Goal: Task Accomplishment & Management: Manage account settings

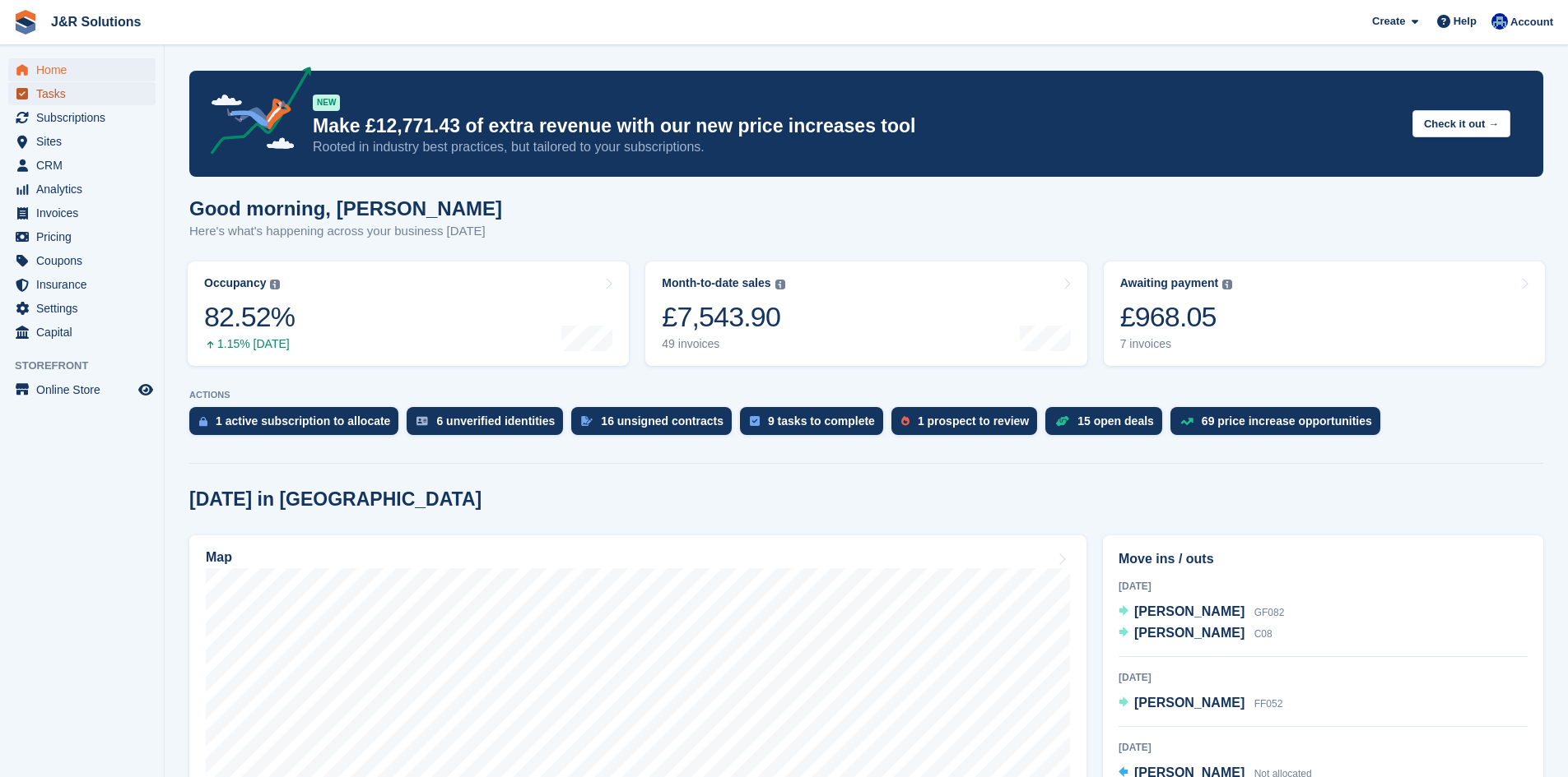
click at [24, 97] on icon "menu" at bounding box center [23, 94] width 11 height 11
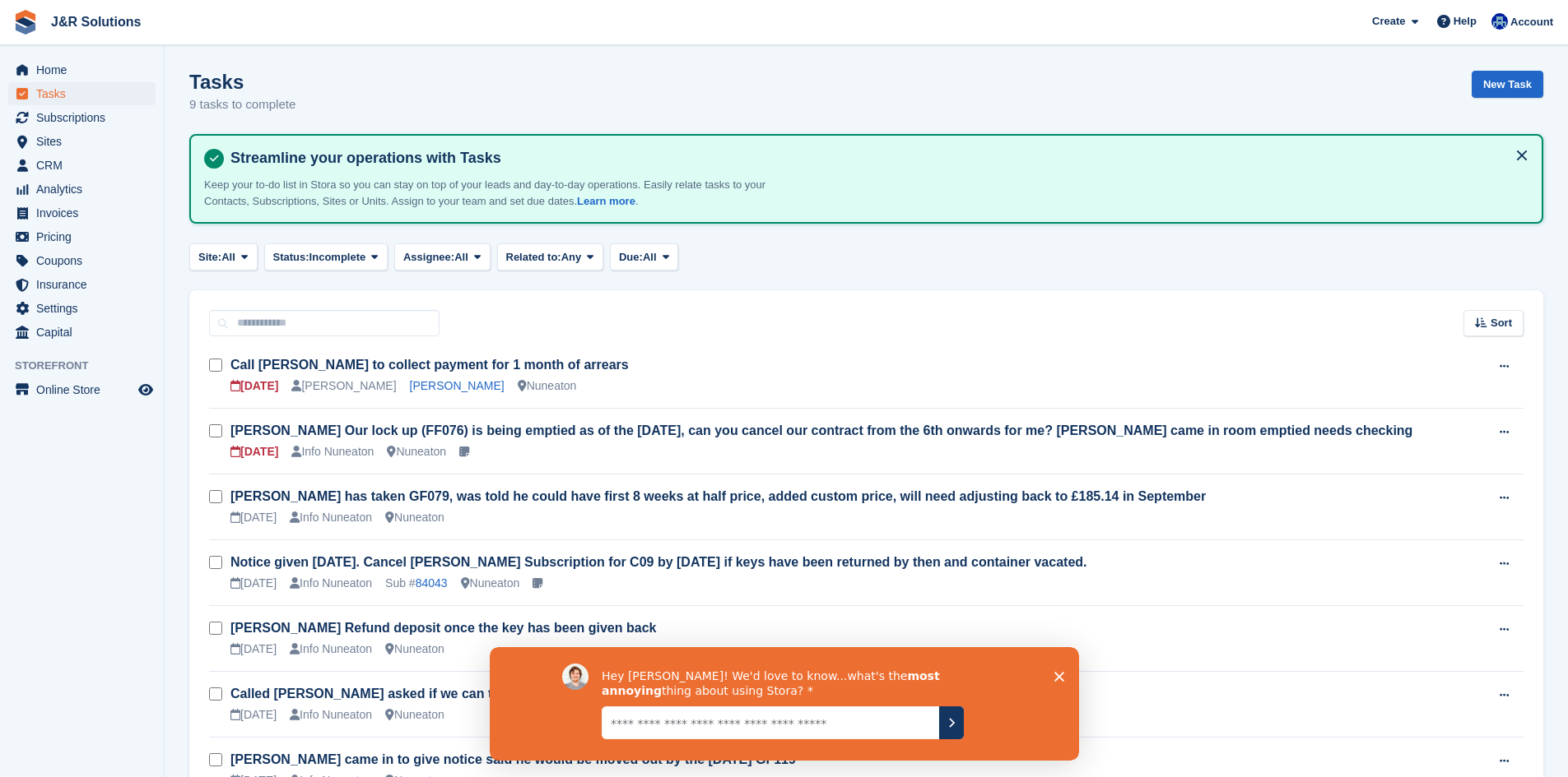
click at [1059, 673] on icon "Close survey" at bounding box center [1058, 676] width 10 height 10
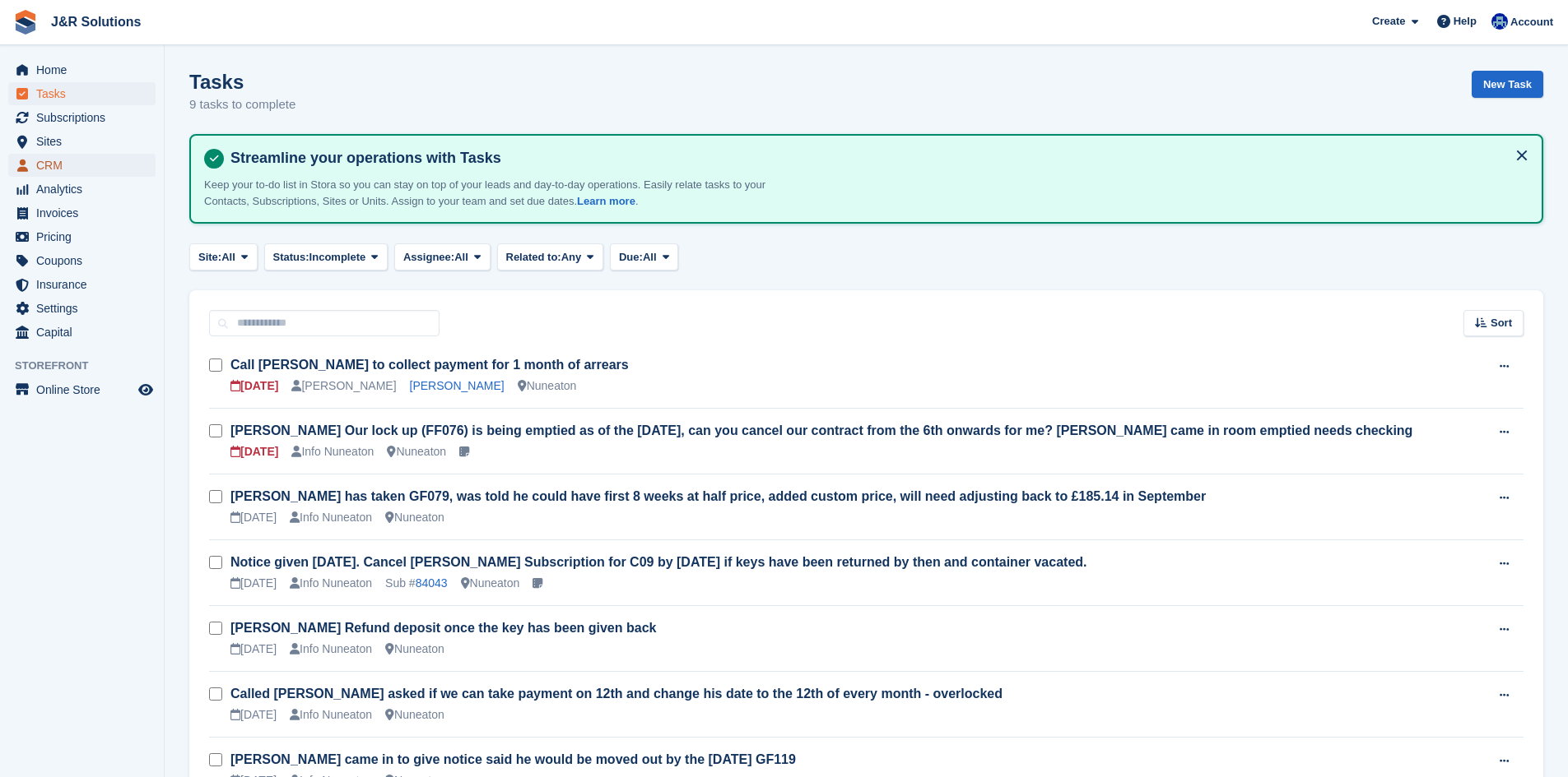
click at [44, 175] on span "CRM" at bounding box center [86, 165] width 99 height 23
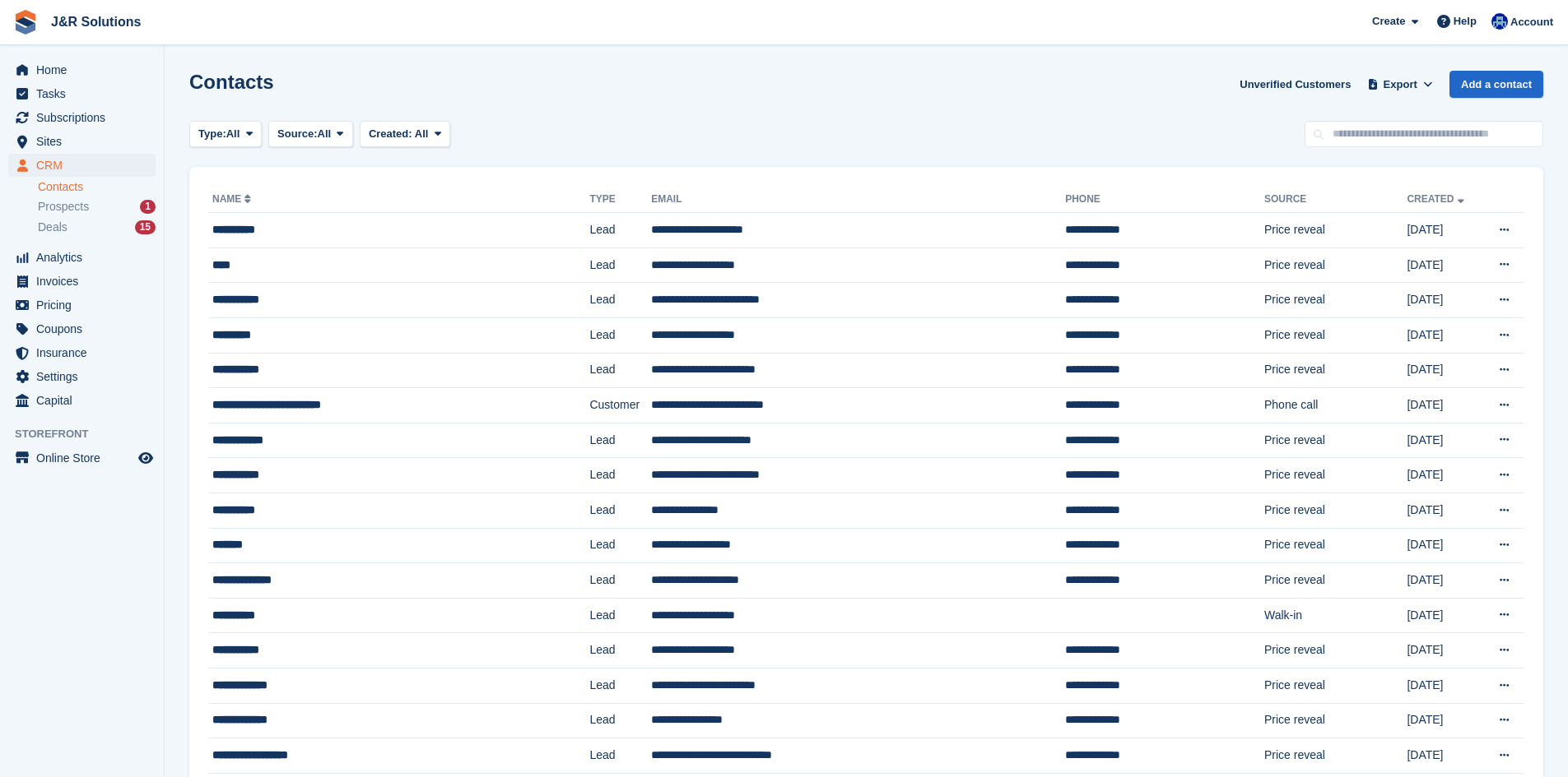
click at [58, 194] on link "Contacts" at bounding box center [96, 187] width 118 height 16
click at [58, 209] on span "Prospects" at bounding box center [63, 207] width 51 height 16
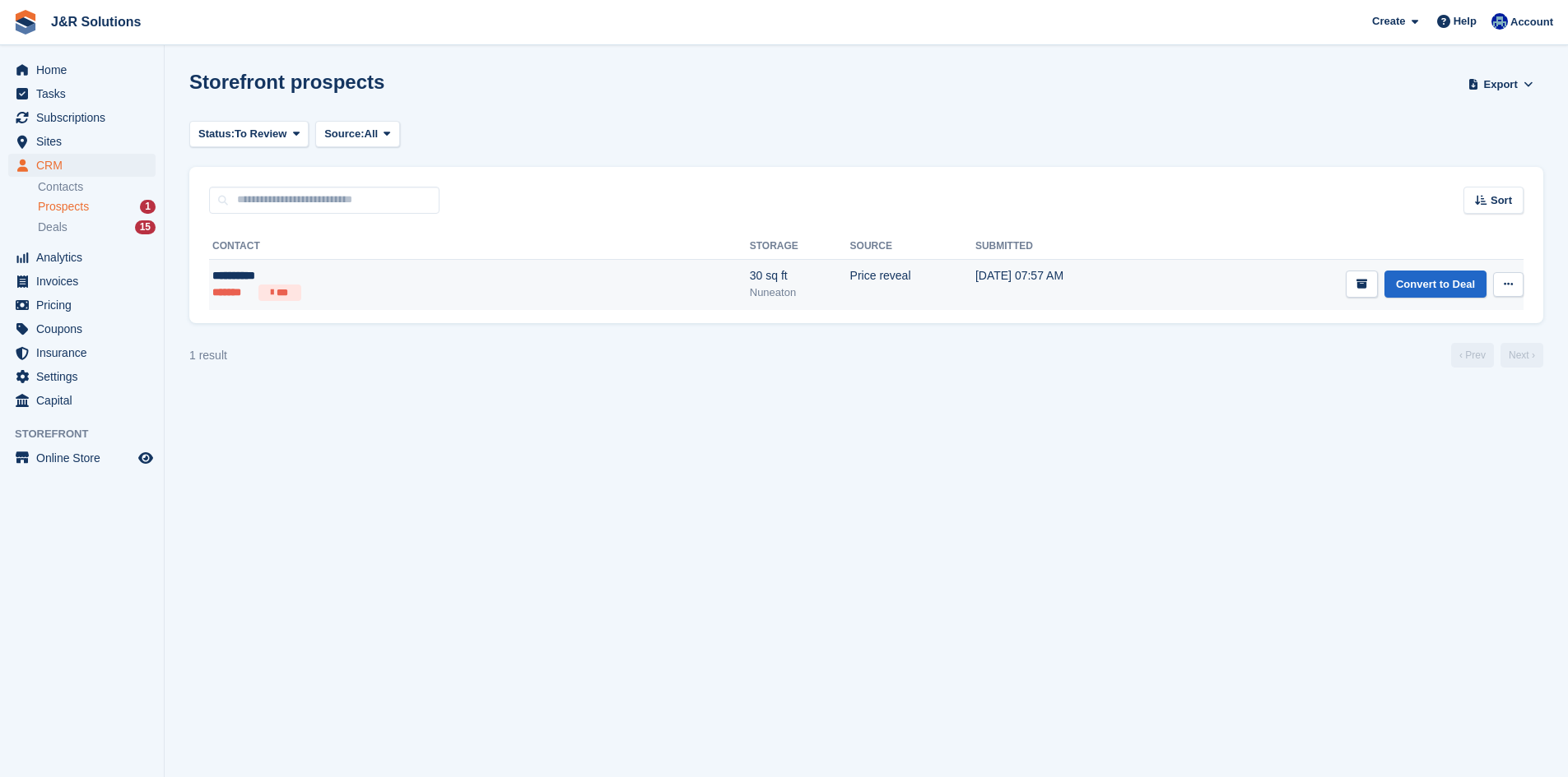
click at [360, 277] on div "**********" at bounding box center [342, 276] width 259 height 17
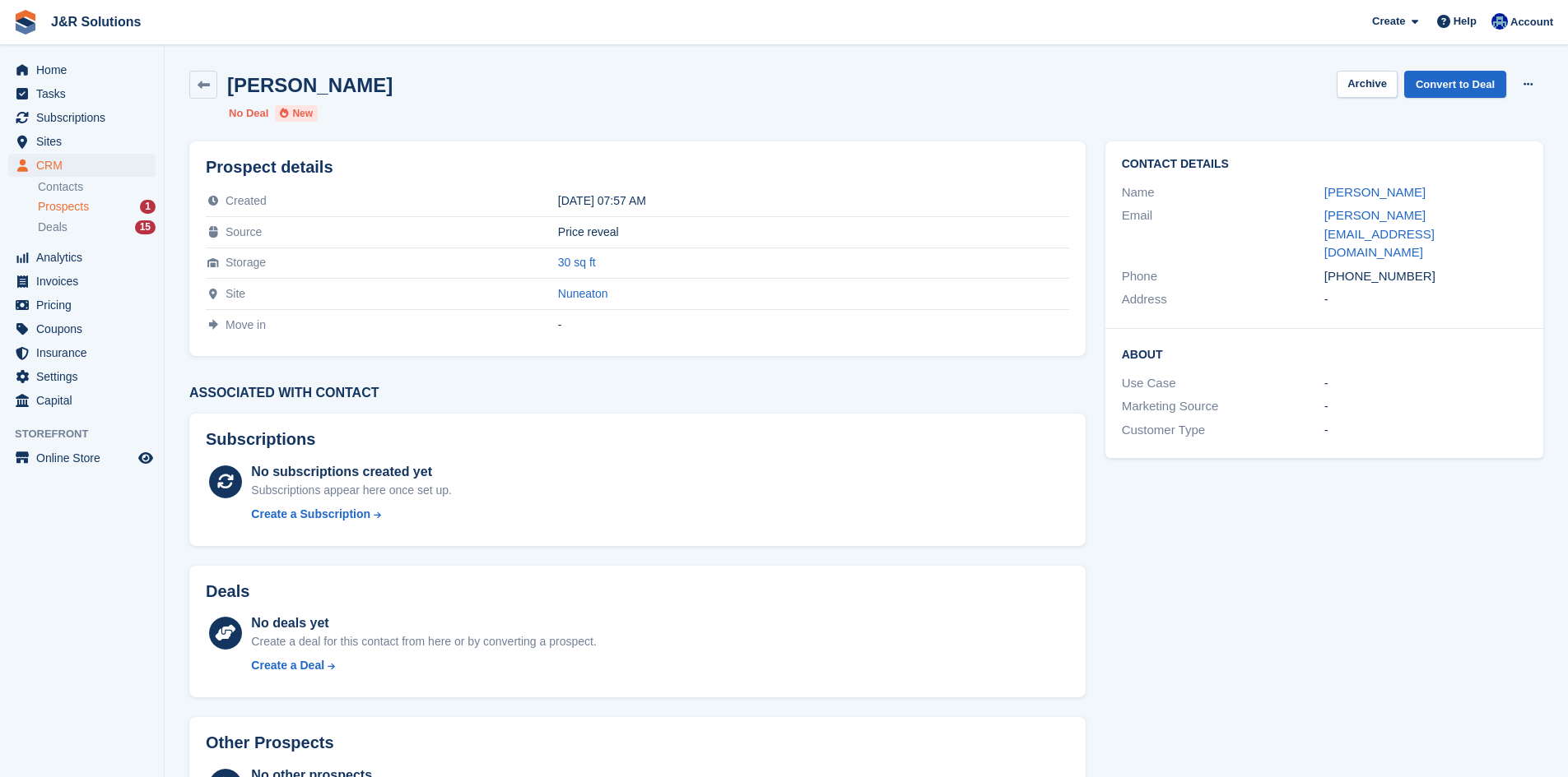
click at [1310, 491] on div "Contact Details Name Reece Cope Email reece.94@hotmail.co.uk Phone +44785002611…" at bounding box center [1324, 495] width 458 height 728
drag, startPoint x: 358, startPoint y: 90, endPoint x: 215, endPoint y: 89, distance: 143.0
click at [215, 89] on div "Reece Cope Archive Convert to Deal Delete prospect" at bounding box center [866, 85] width 1354 height 28
click at [497, 102] on div "Reece Cope Archive Convert to Deal Delete prospect No Deal New" at bounding box center [866, 96] width 1373 height 70
drag, startPoint x: 230, startPoint y: 81, endPoint x: 381, endPoint y: 83, distance: 151.0
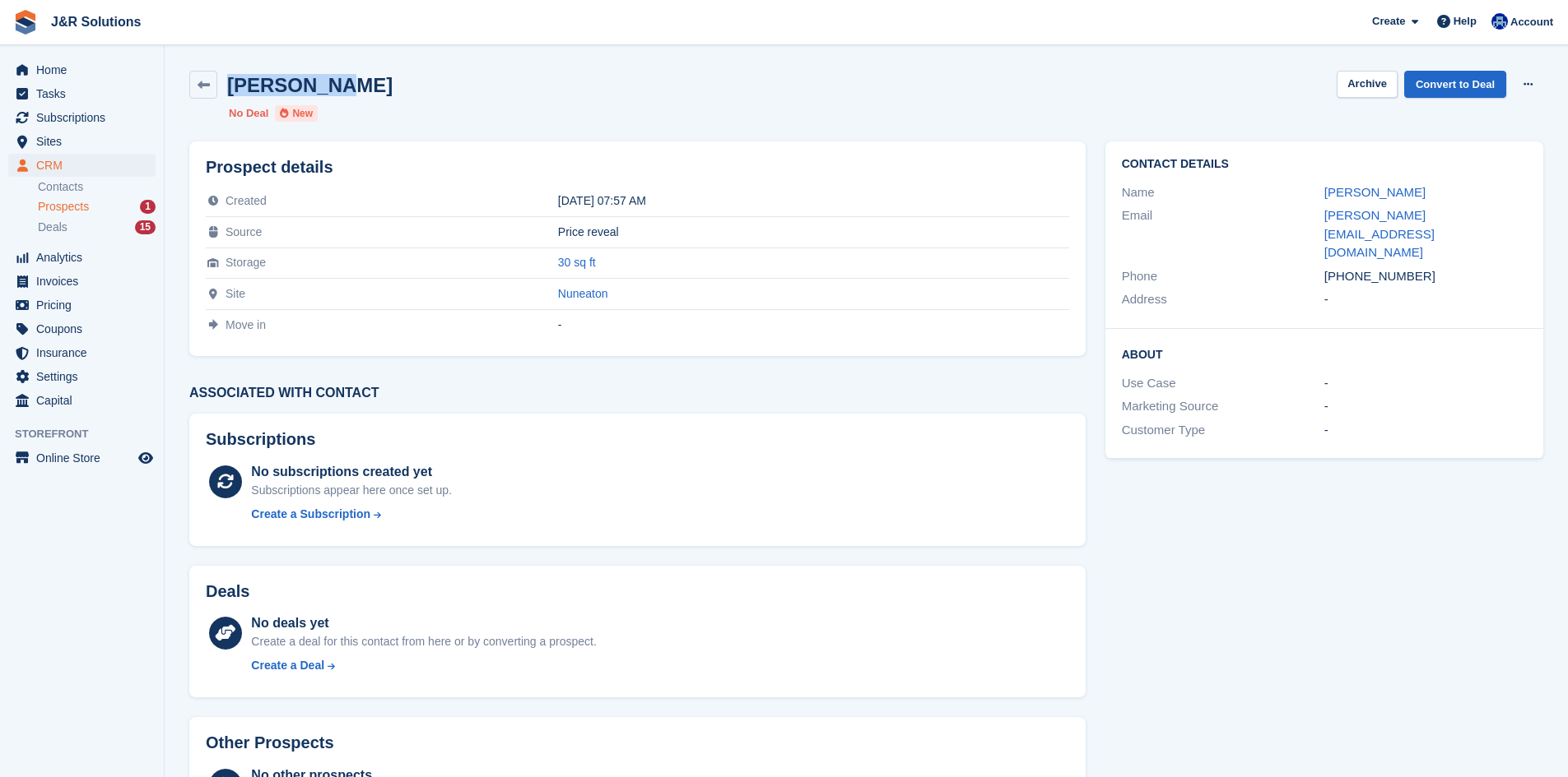
click at [381, 83] on div "Reece Cope Archive Convert to Deal Delete prospect" at bounding box center [866, 85] width 1354 height 28
click at [397, 83] on div "Reece Cope Archive Convert to Deal Delete prospect" at bounding box center [866, 85] width 1354 height 28
click at [384, 101] on div "Reece Cope Archive Convert to Deal Delete prospect No Deal New" at bounding box center [866, 96] width 1373 height 70
click at [427, 112] on ul "No Deal New" at bounding box center [492, 114] width 526 height 17
click at [427, 107] on ul "No Deal New" at bounding box center [492, 114] width 526 height 17
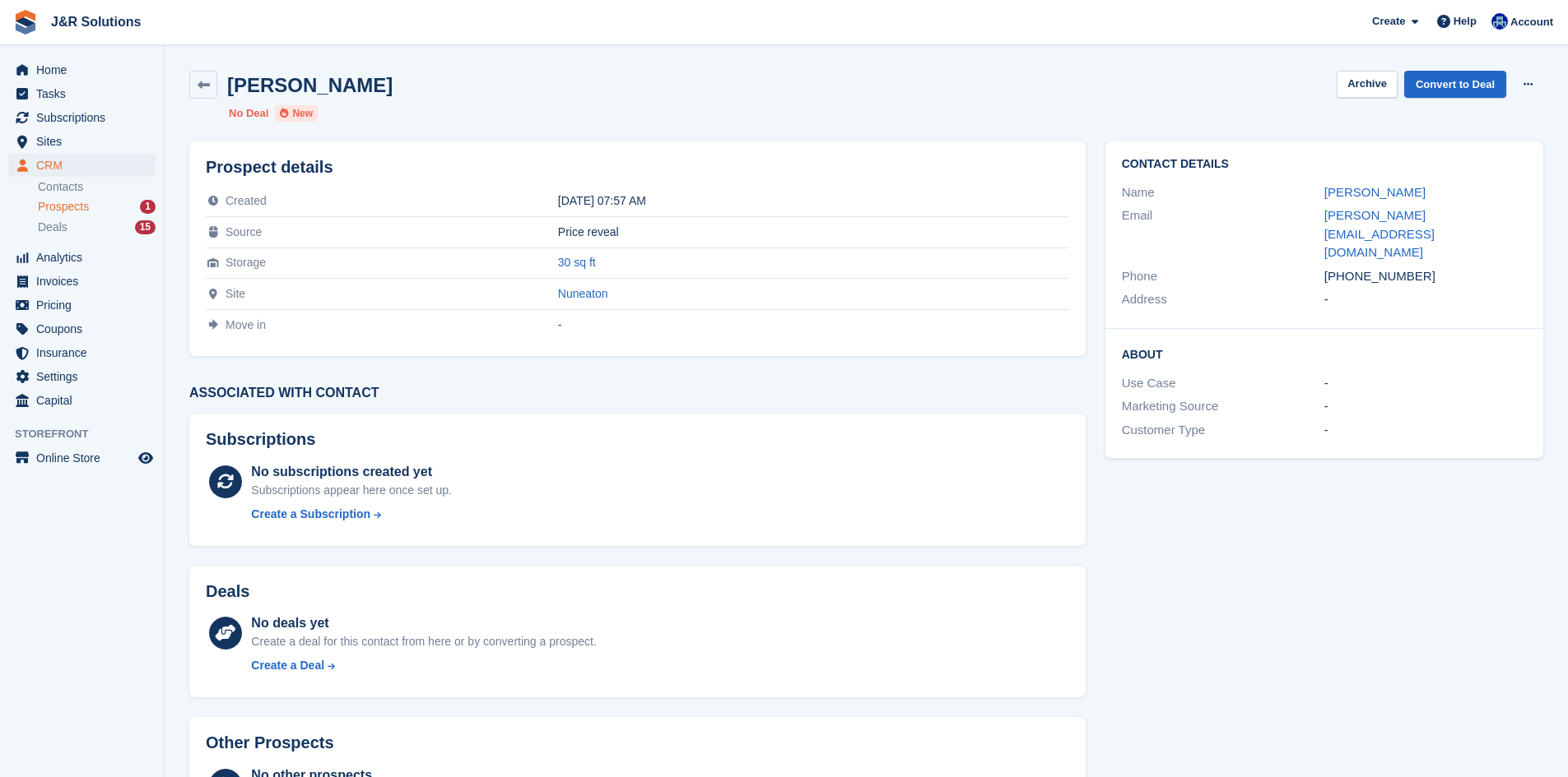
click at [426, 107] on ul "No Deal New" at bounding box center [492, 114] width 526 height 17
click at [304, 79] on h2 "Reece Cope" at bounding box center [310, 85] width 165 height 23
drag, startPoint x: 357, startPoint y: 82, endPoint x: 220, endPoint y: 94, distance: 137.5
click at [220, 94] on div "Reece Cope Archive Convert to Deal Delete prospect" at bounding box center [866, 85] width 1354 height 28
click at [361, 88] on div "Reece Cope Archive Convert to Deal Delete prospect" at bounding box center [866, 85] width 1354 height 28
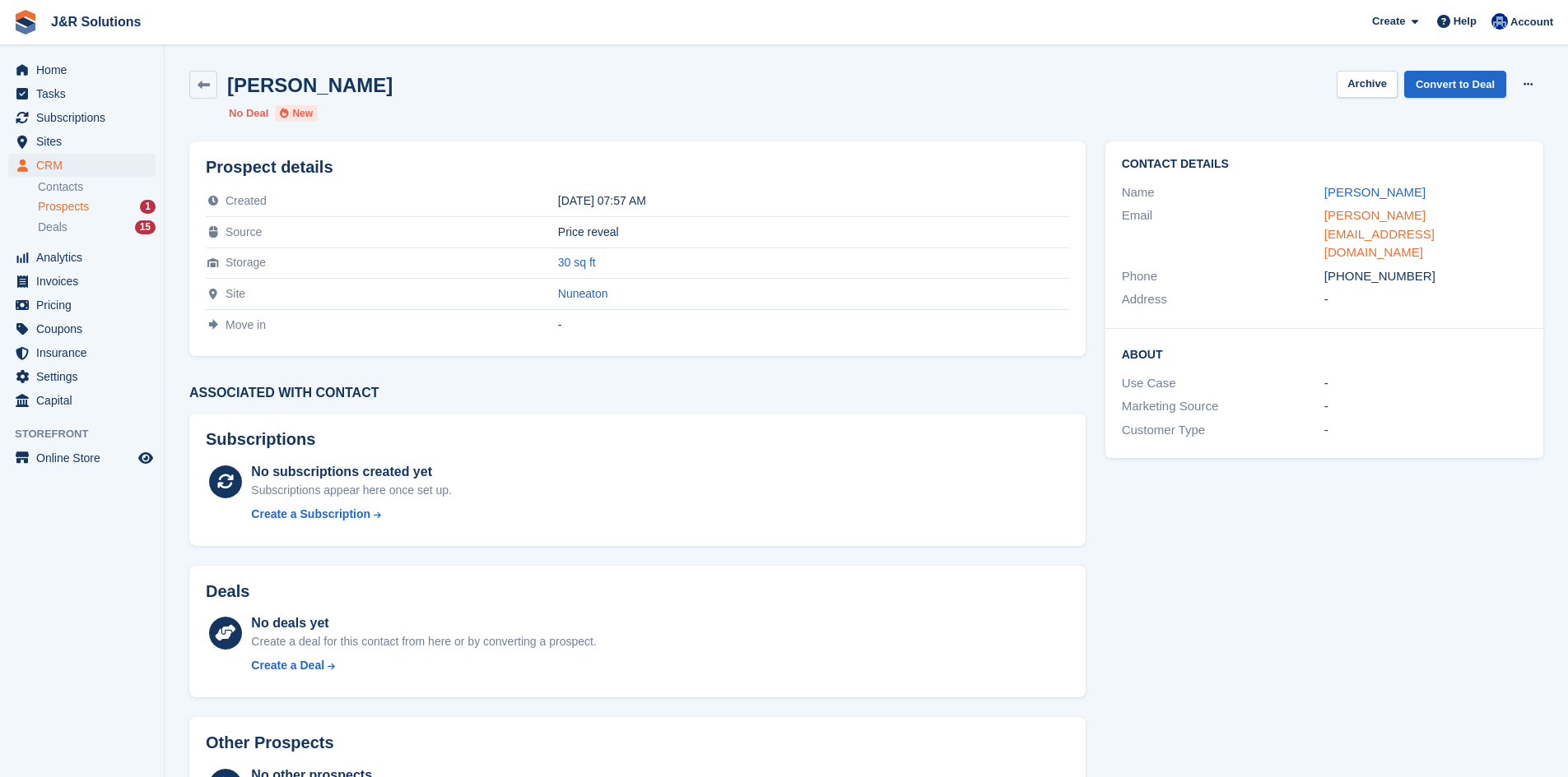
click at [1403, 214] on link "reece.94@hotmail.co.uk" at bounding box center [1379, 234] width 110 height 51
drag, startPoint x: 1463, startPoint y: 80, endPoint x: 1453, endPoint y: 87, distance: 12.2
click at [1463, 80] on link "Convert to Deal" at bounding box center [1455, 84] width 102 height 27
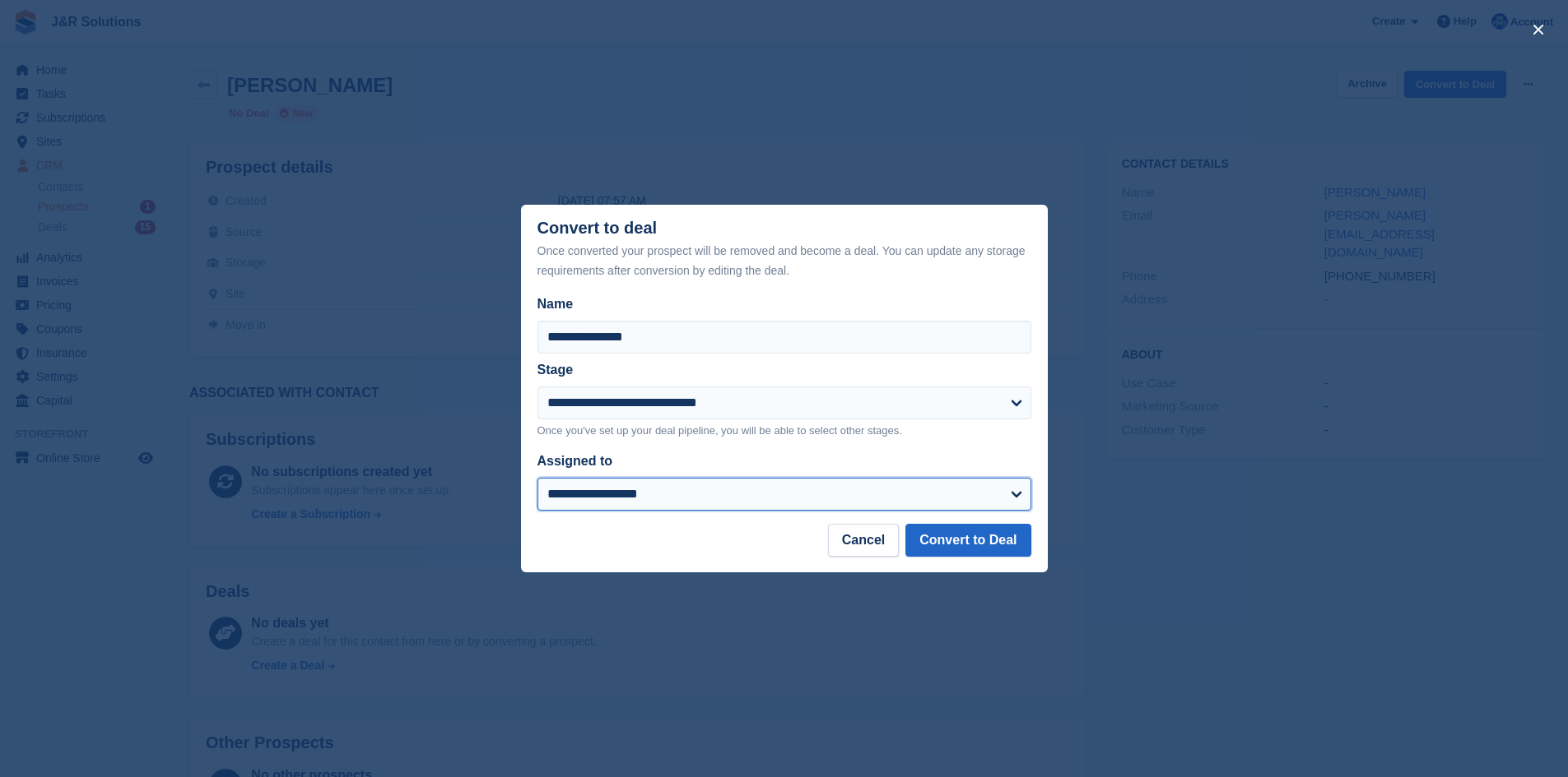
click at [652, 484] on select "**********" at bounding box center [784, 494] width 494 height 33
select select "****"
click at [538, 479] on select "**********" at bounding box center [784, 494] width 494 height 33
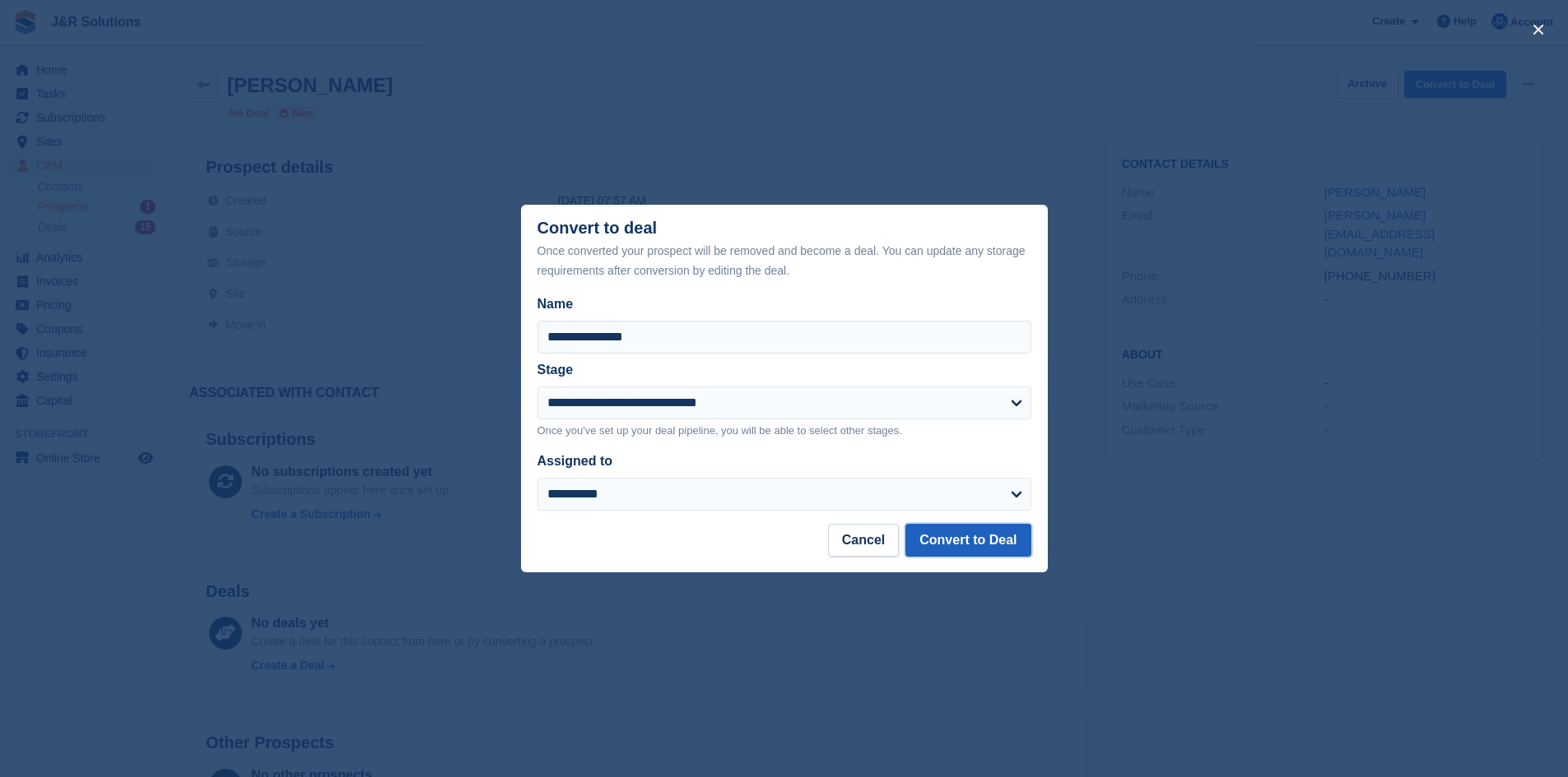
click at [999, 552] on button "Convert to Deal" at bounding box center [967, 540] width 125 height 33
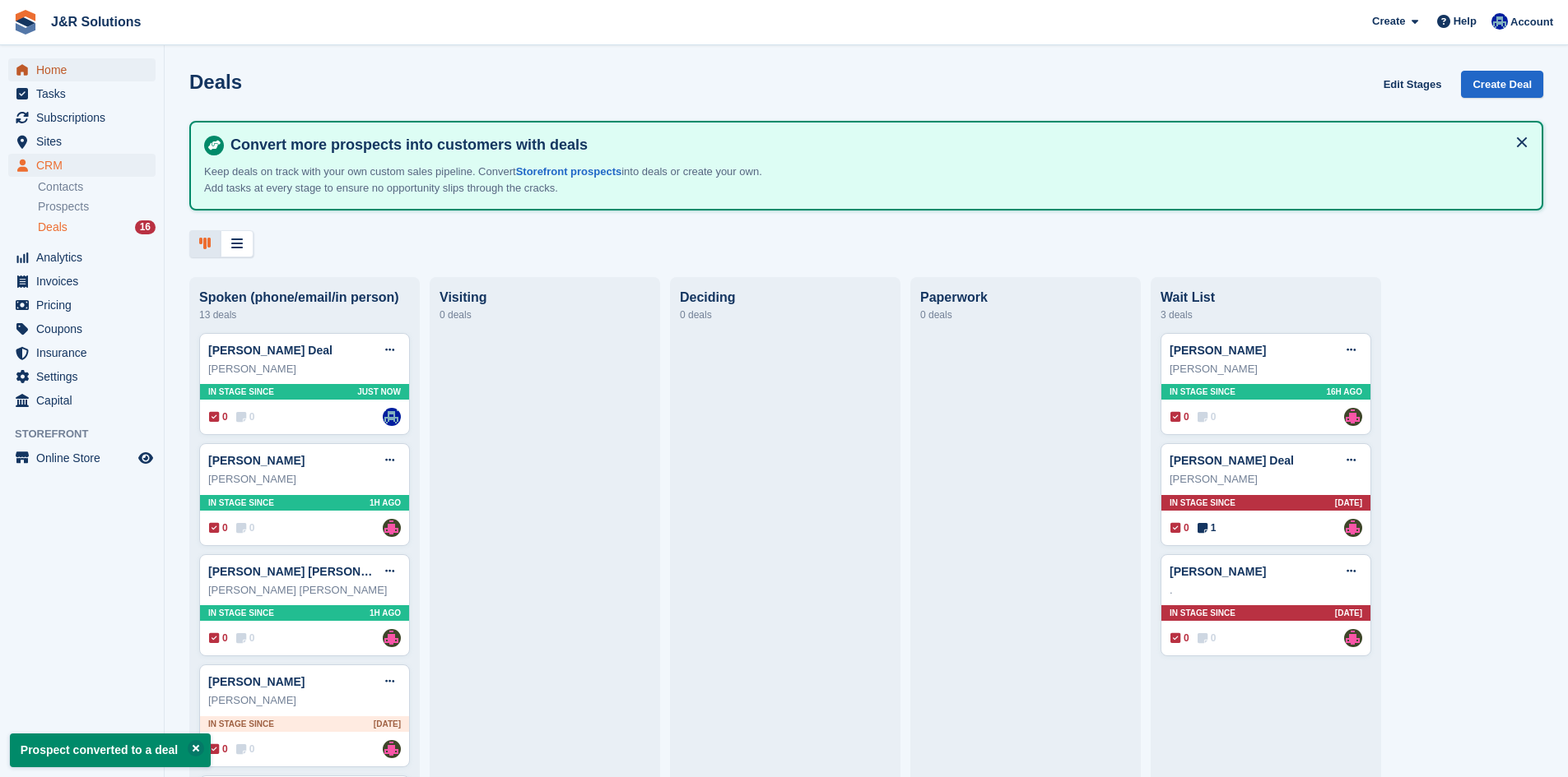
click at [96, 76] on span "Home" at bounding box center [86, 70] width 99 height 23
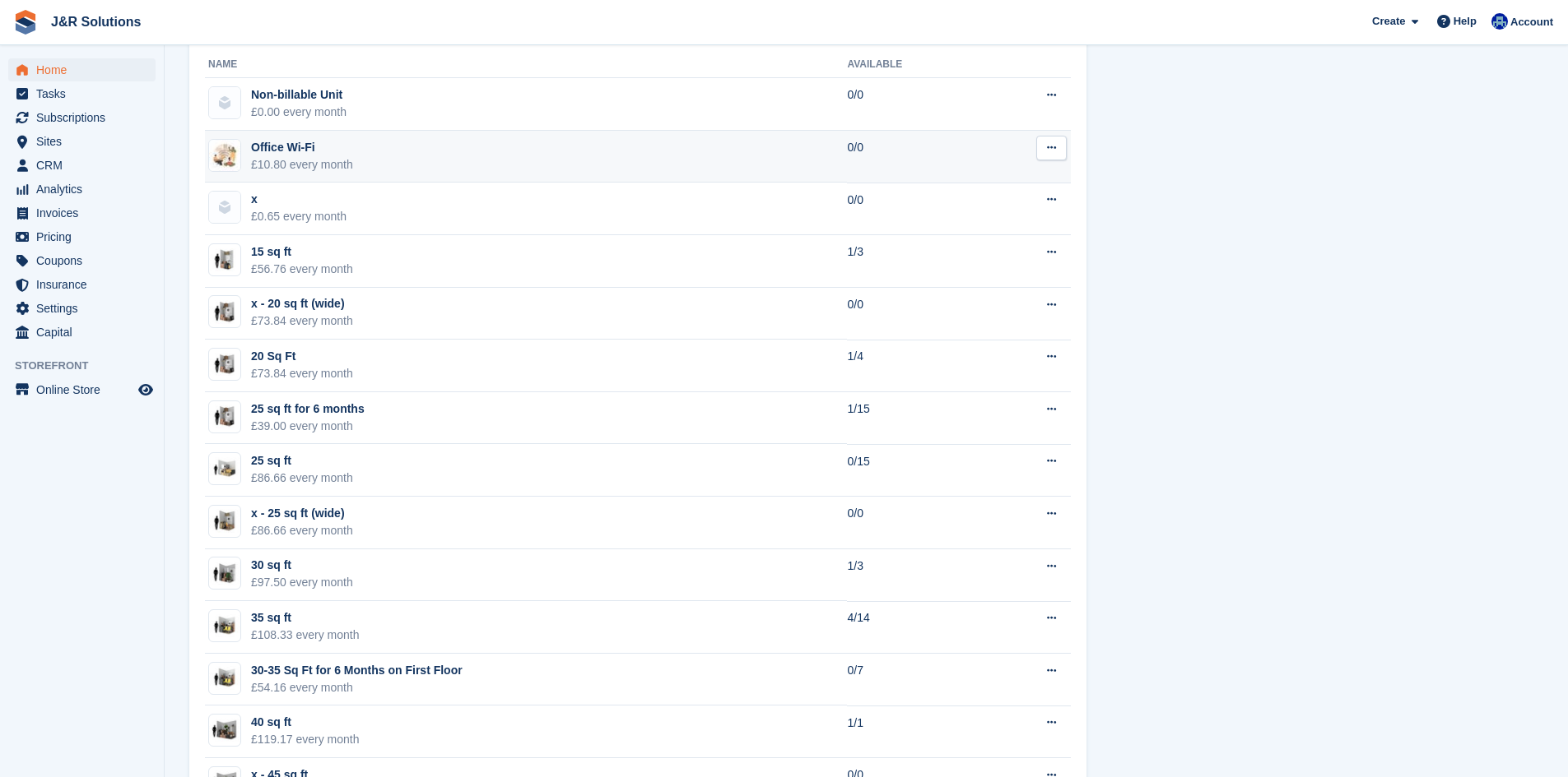
scroll to position [987, 0]
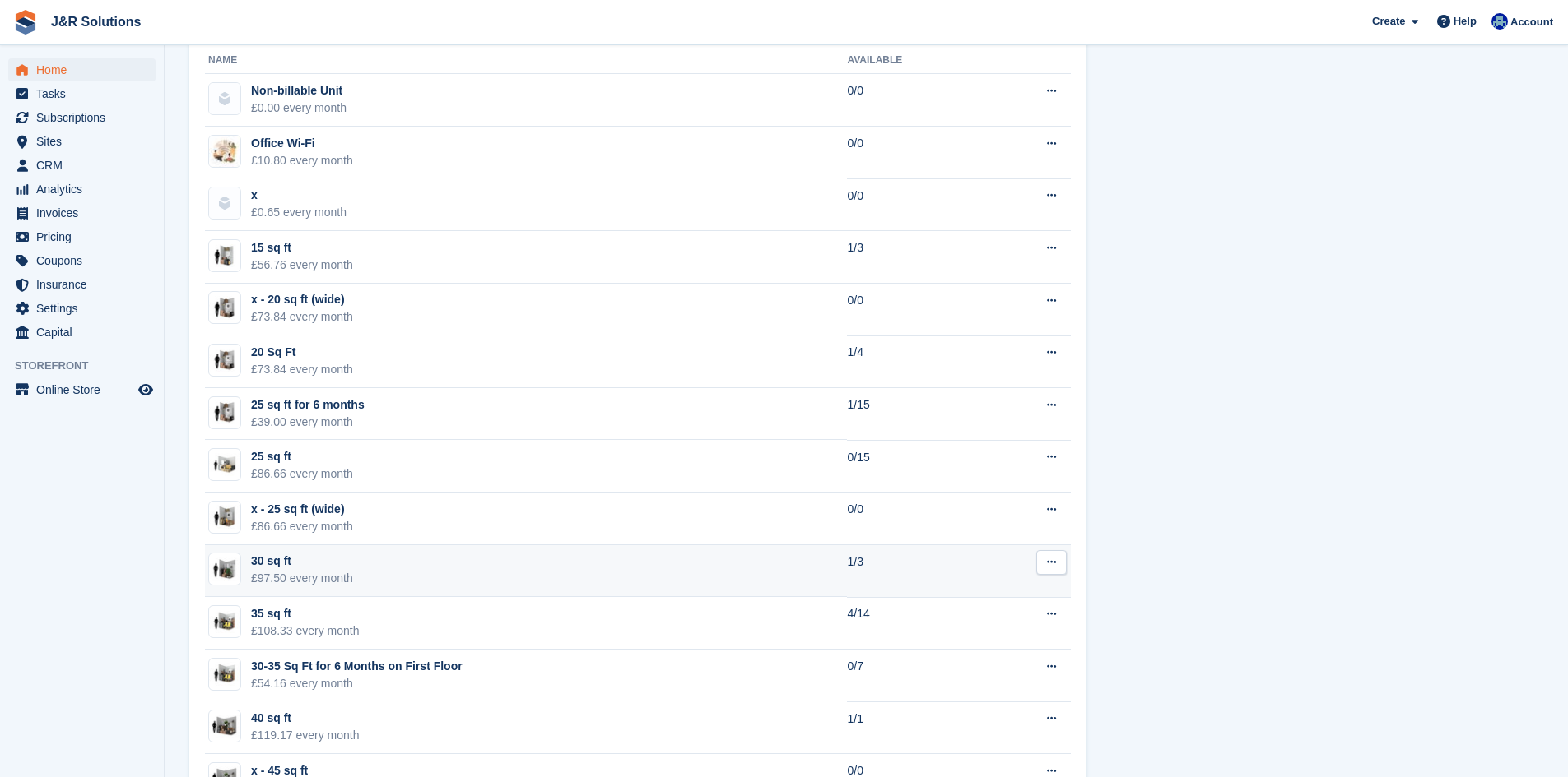
click at [555, 586] on td "30 sq ft £97.50 every month" at bounding box center [525, 571] width 642 height 53
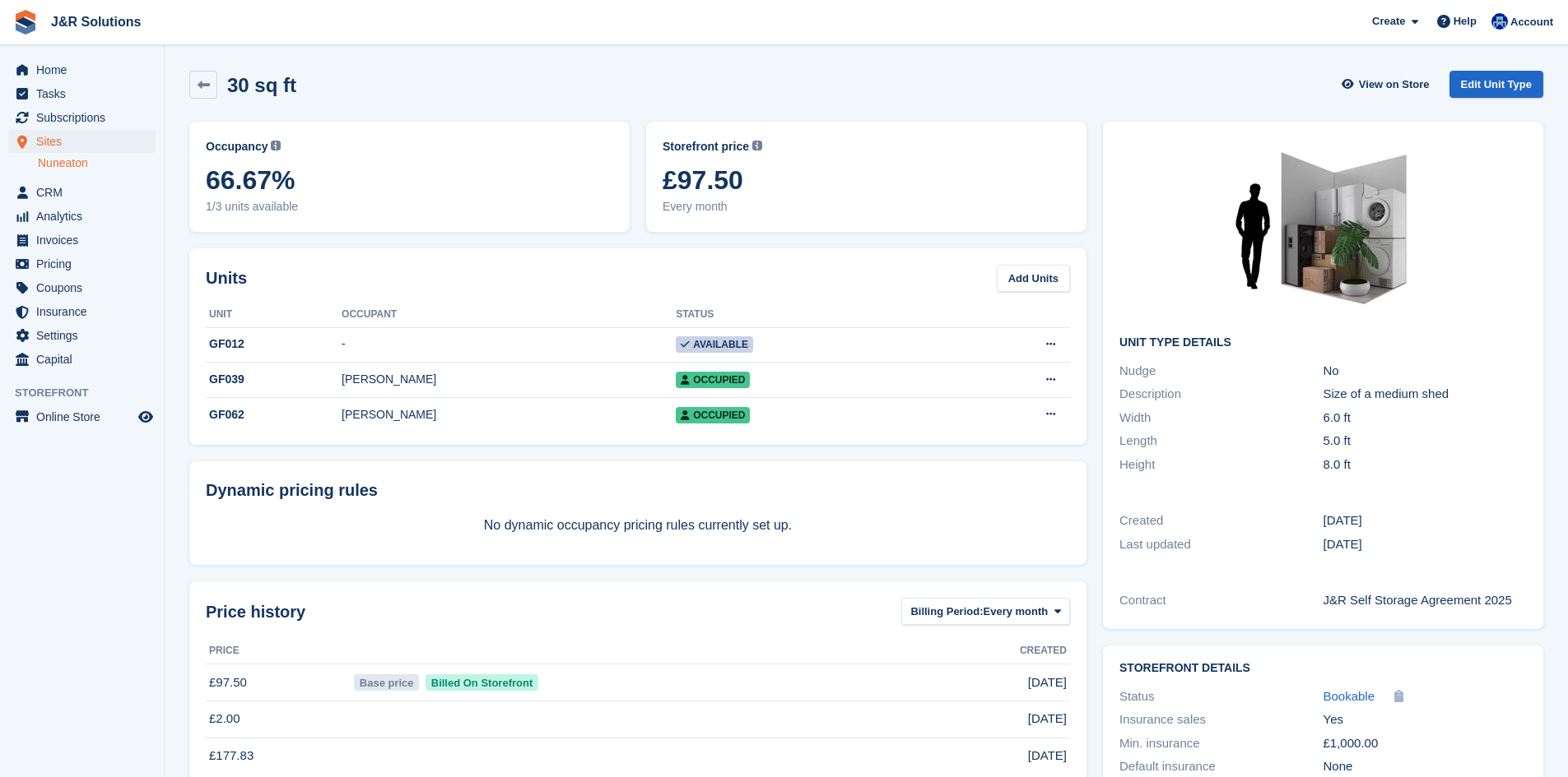
click at [1127, 430] on div "Length 5.0 ft" at bounding box center [1323, 441] width 407 height 23
click at [1312, 92] on div "30 sq ft View on Store Edit Unit Type" at bounding box center [866, 85] width 1354 height 28
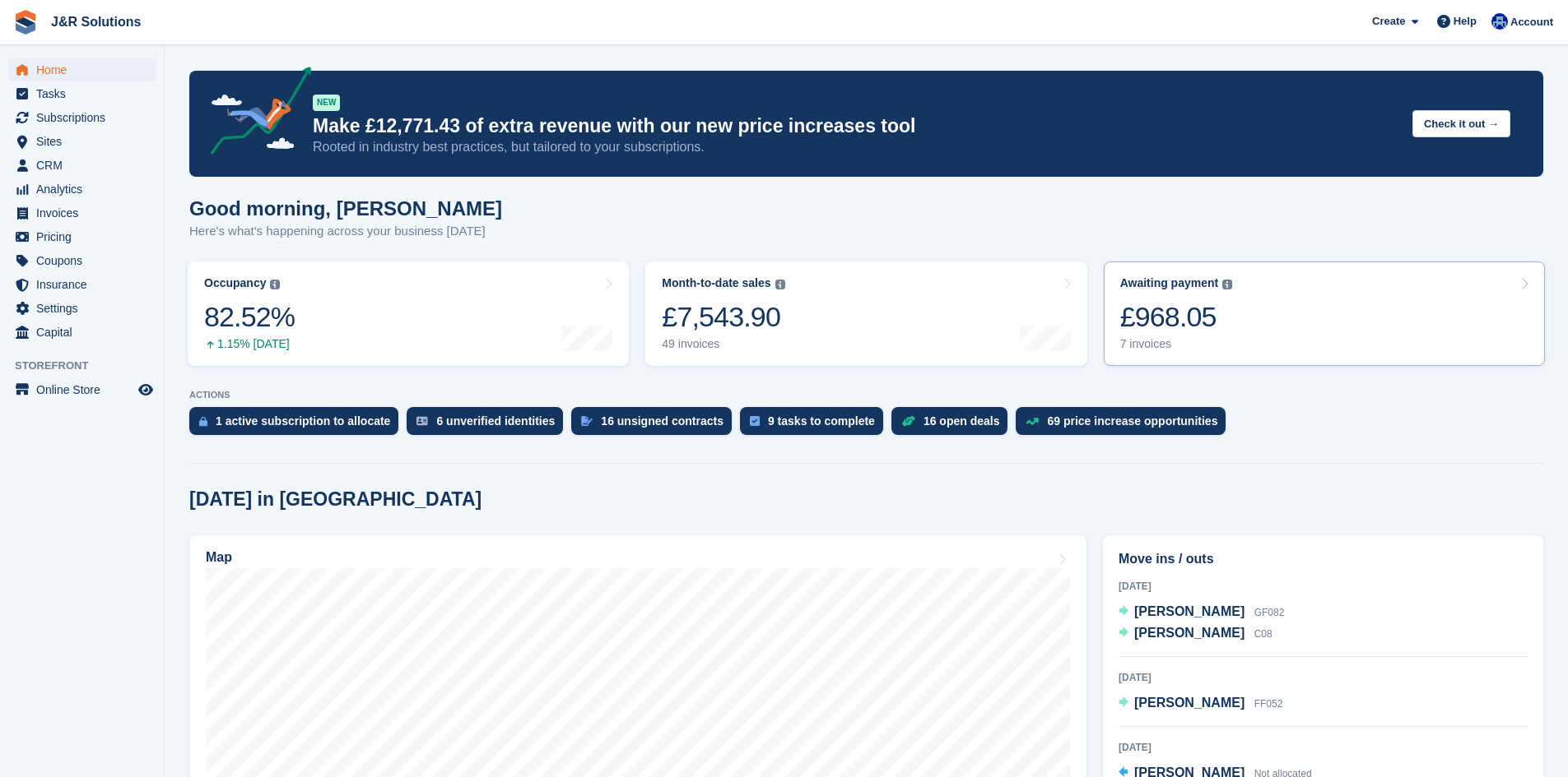
click at [1140, 315] on div "£968.05" at bounding box center [1177, 318] width 113 height 34
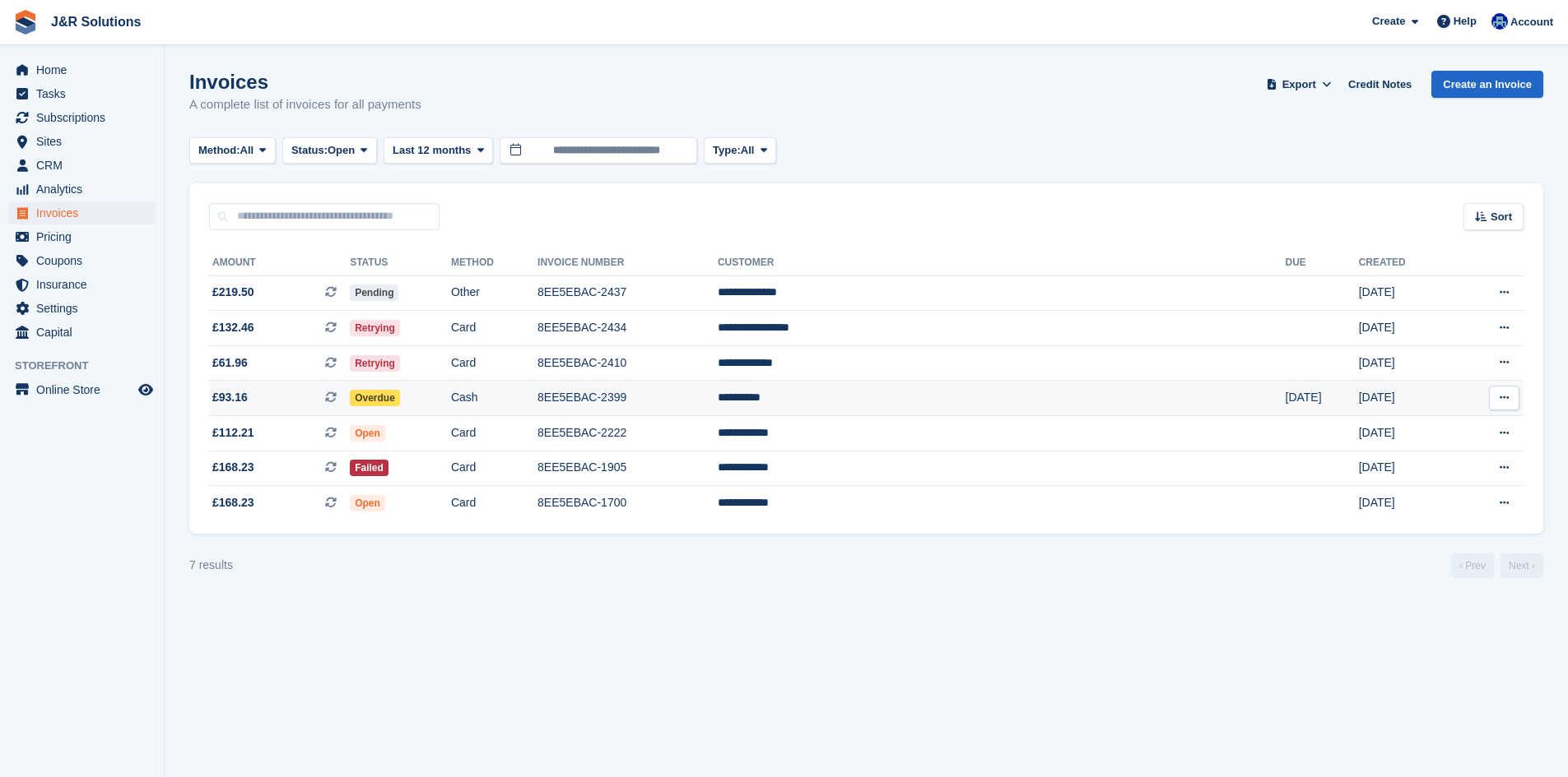
click at [962, 411] on td "**********" at bounding box center [1001, 398] width 568 height 36
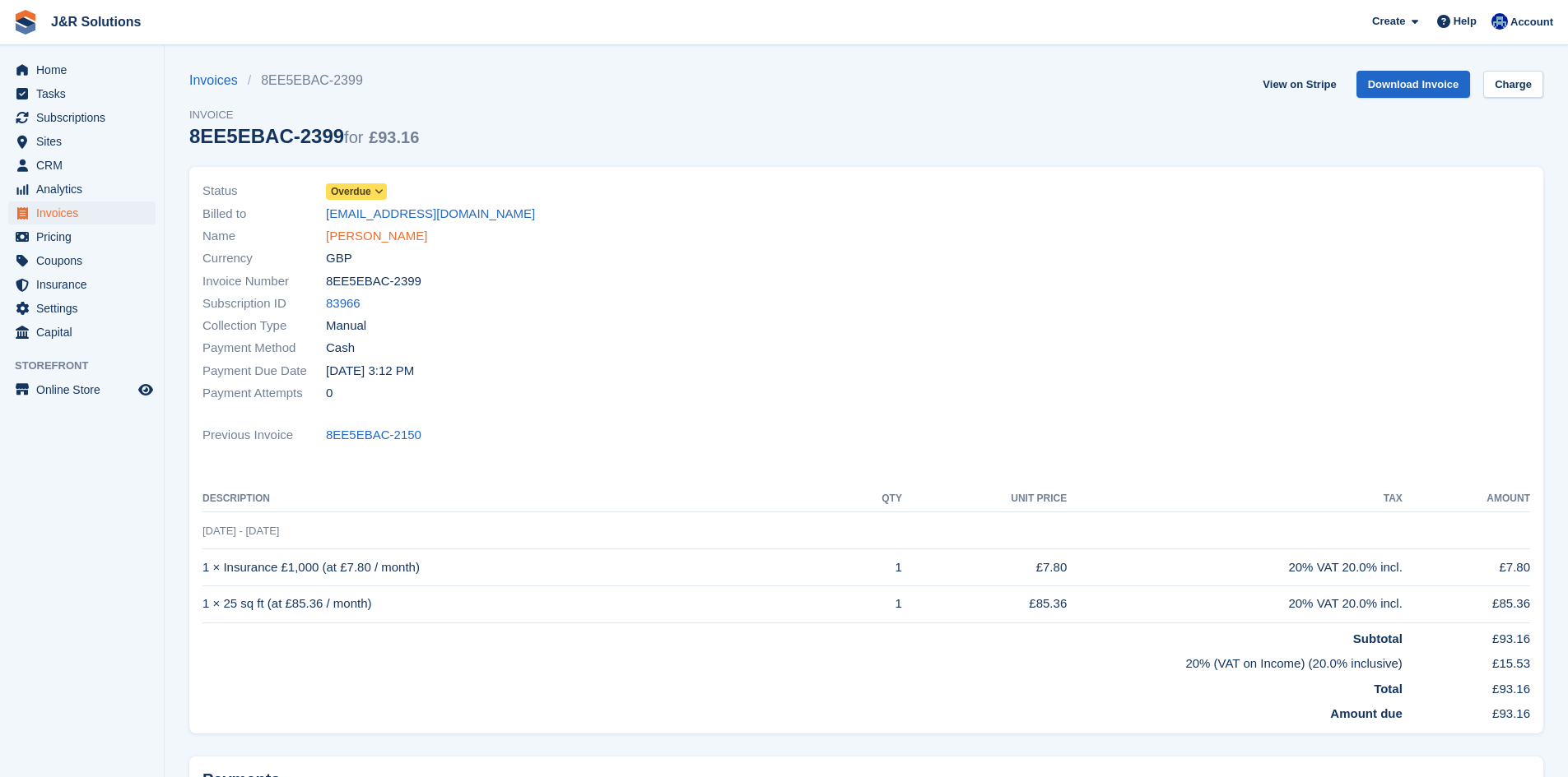
click at [346, 235] on link "Lexy Mpofu" at bounding box center [377, 237] width 102 height 19
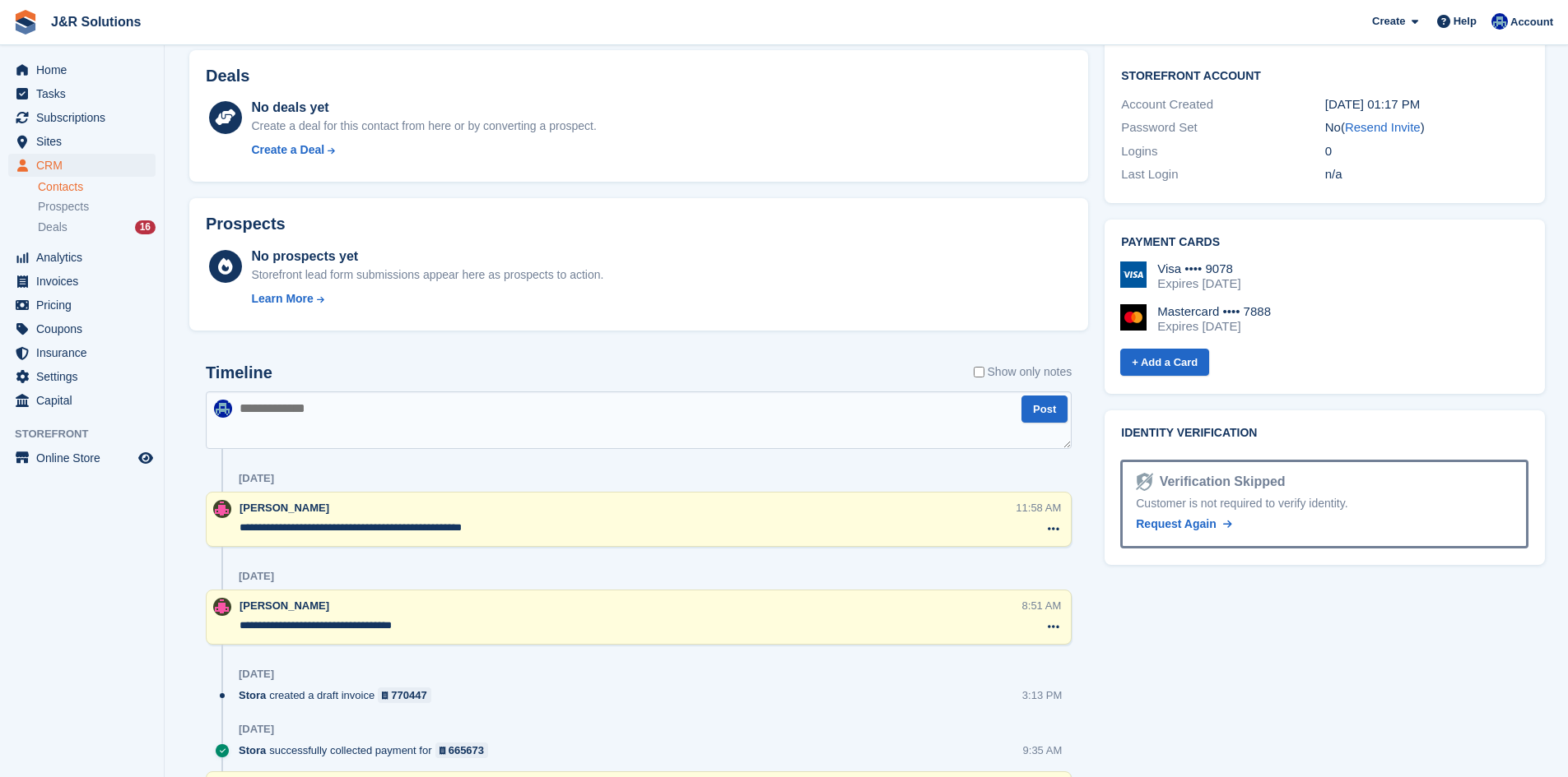
scroll to position [658, 0]
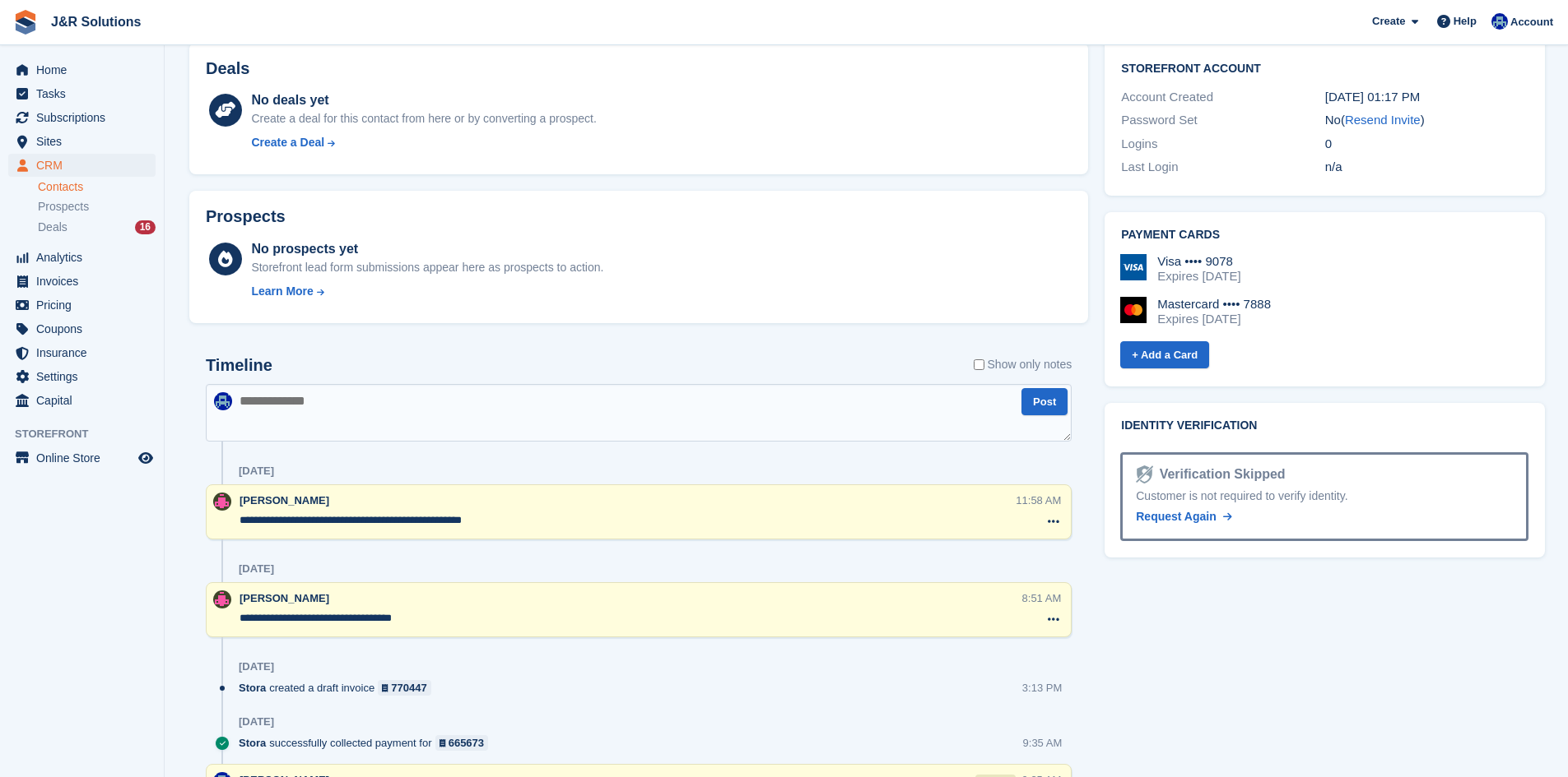
click at [424, 516] on textarea "**********" at bounding box center [627, 521] width 776 height 17
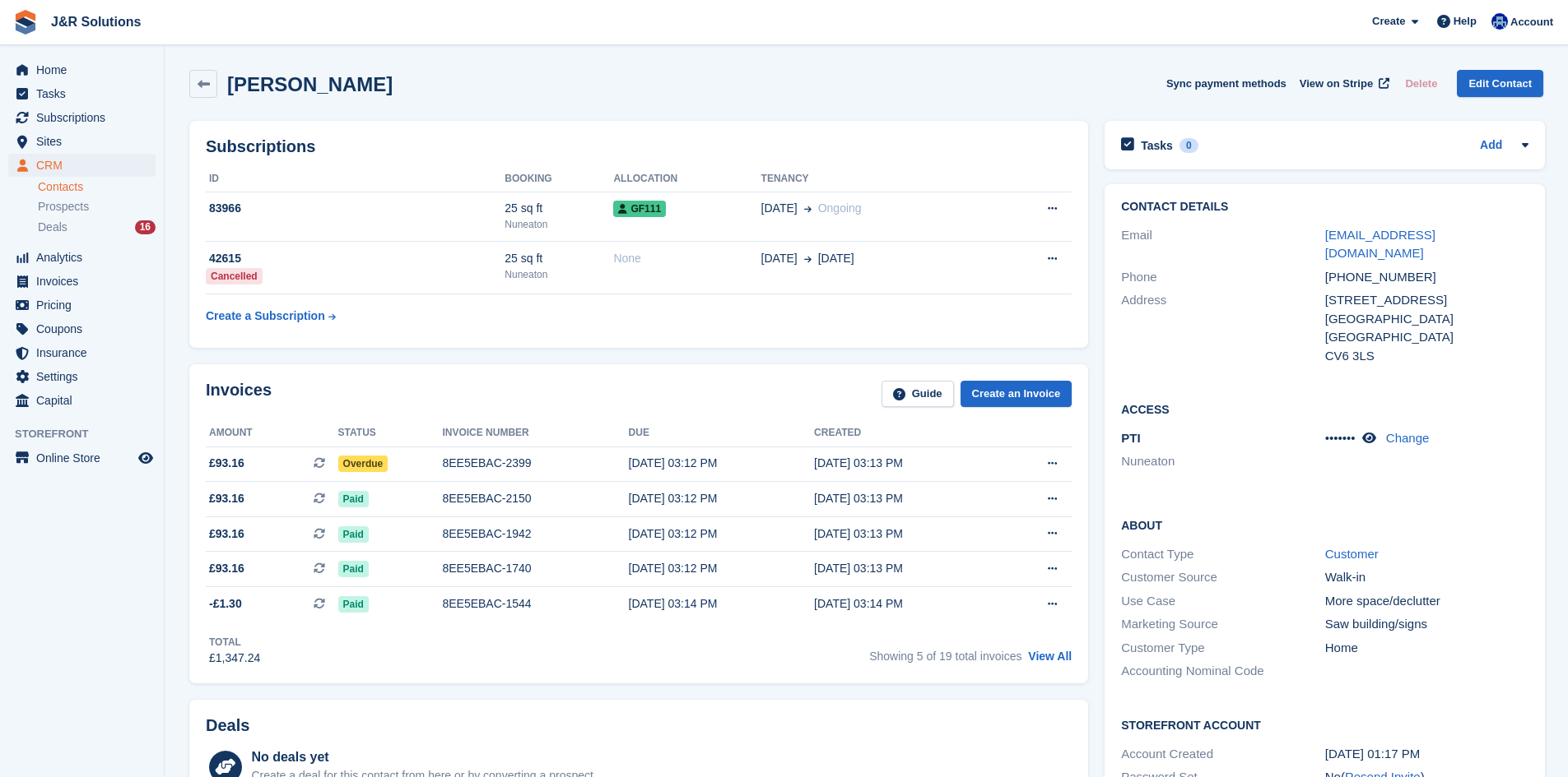
scroll to position [0, 0]
click at [46, 73] on span "Home" at bounding box center [86, 70] width 99 height 23
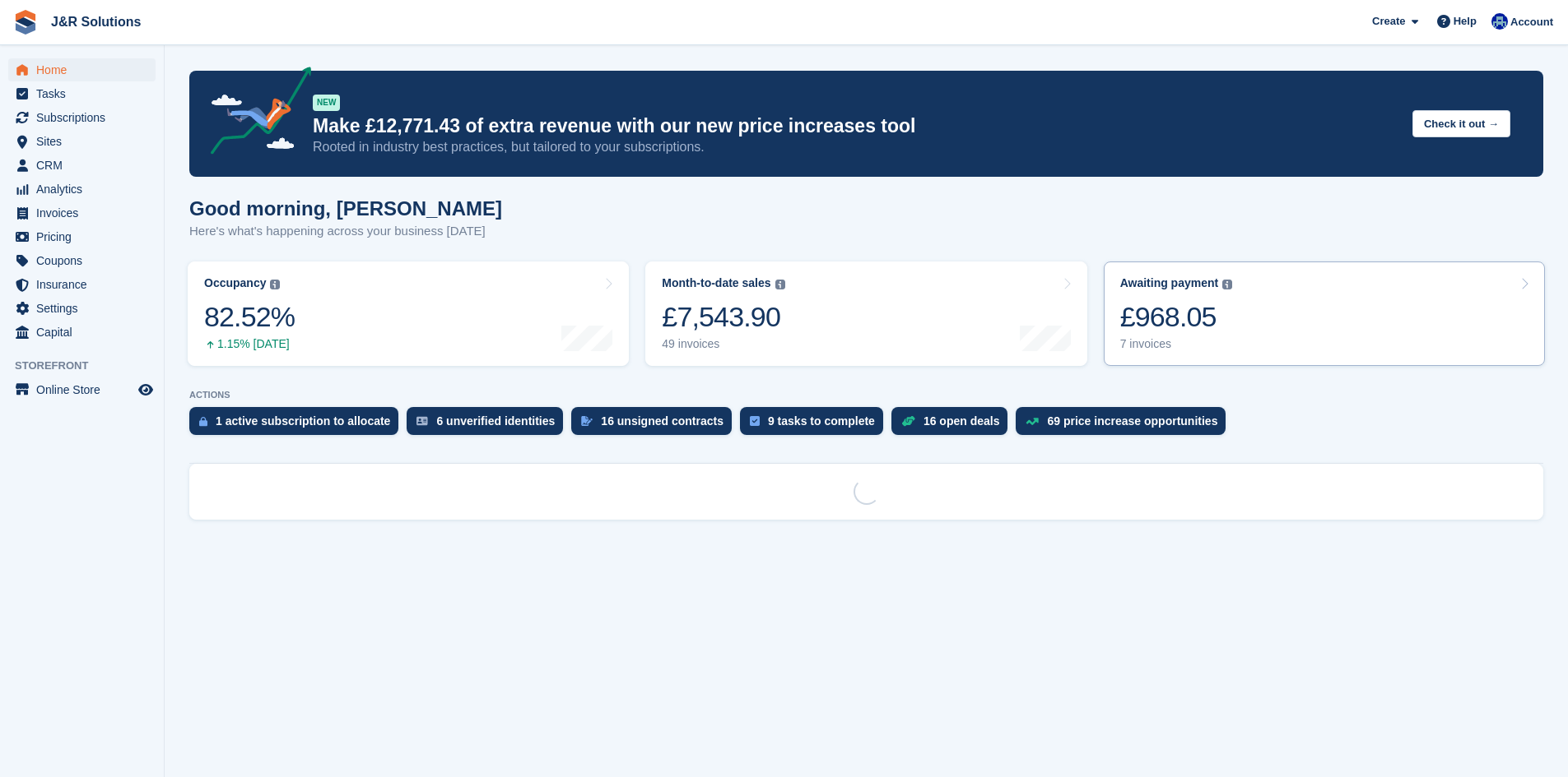
click at [1285, 305] on link "Awaiting payment The total outstanding balance on all open invoices. £968.05 7 …" at bounding box center [1324, 313] width 441 height 104
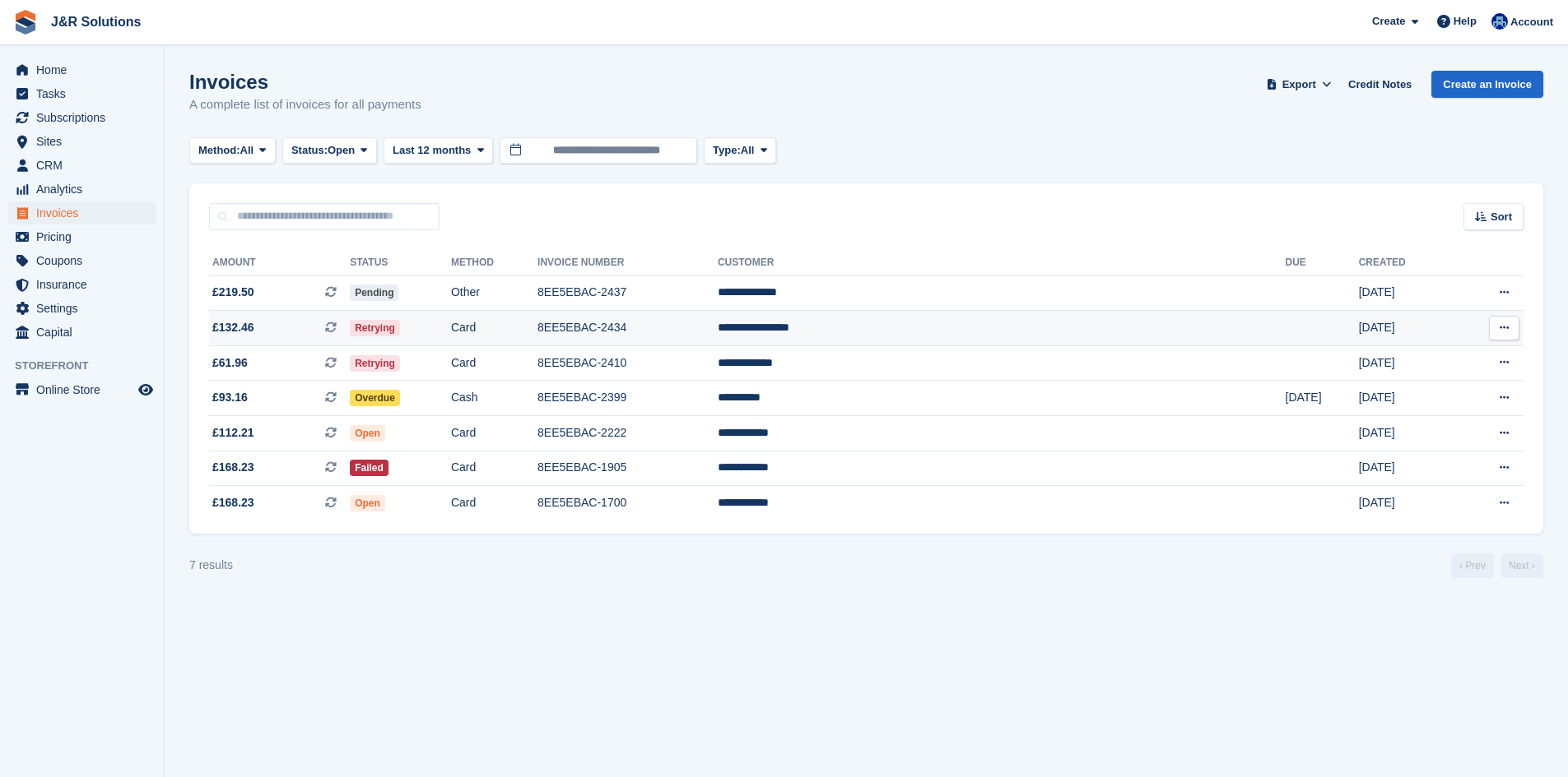
click at [1286, 336] on td at bounding box center [1323, 329] width 73 height 36
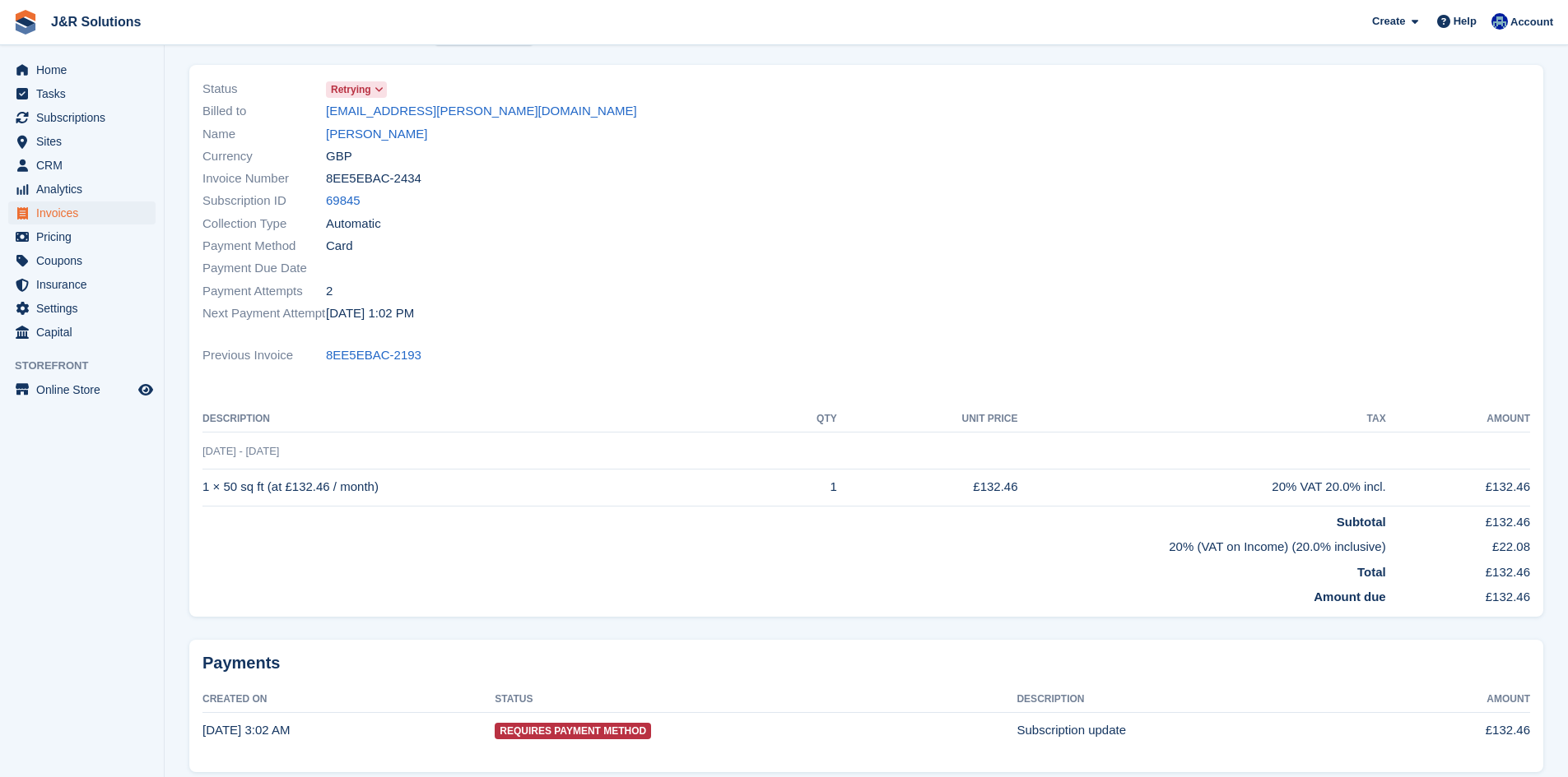
scroll to position [11, 0]
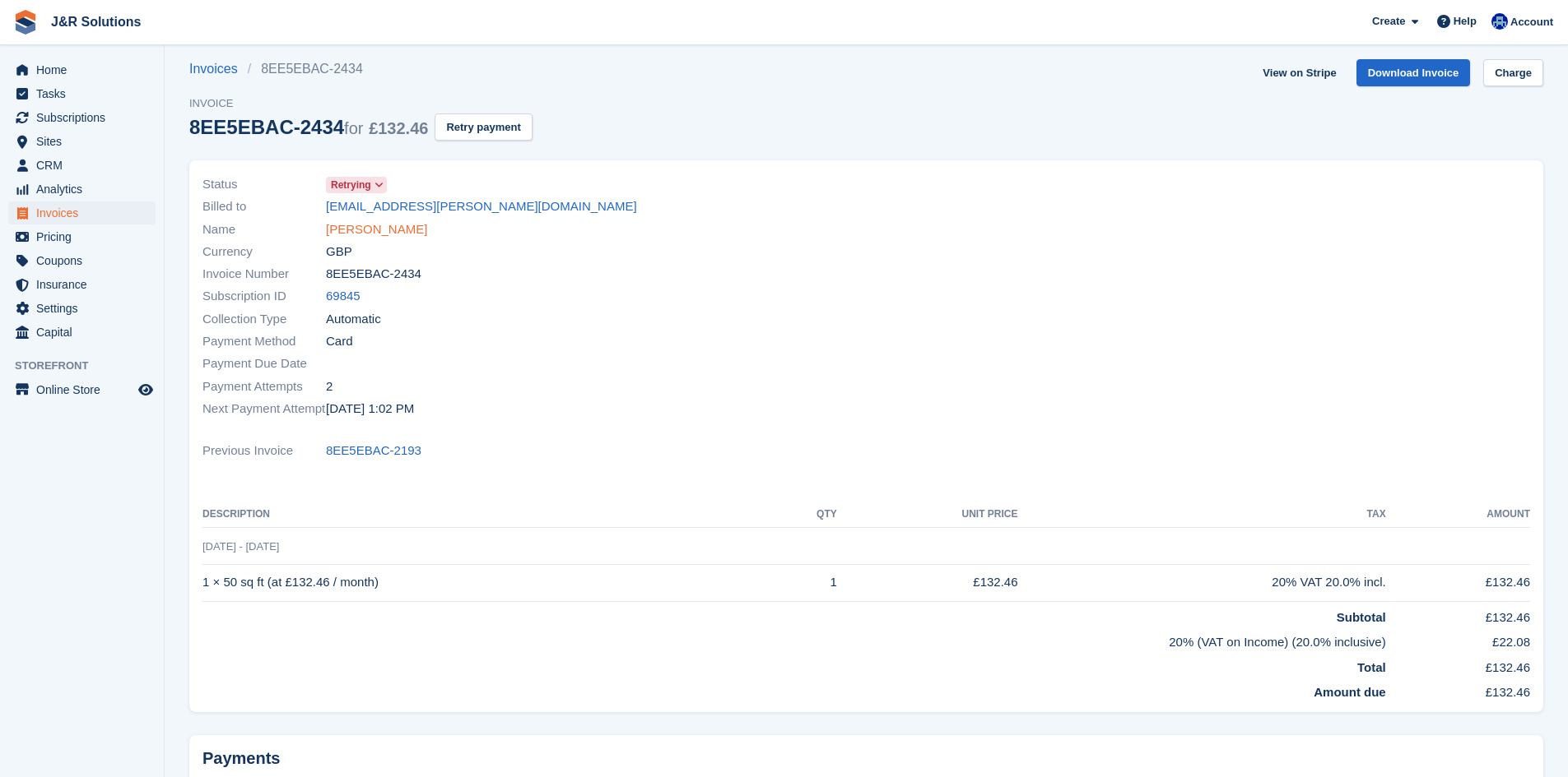
click at [388, 225] on link "Walter Gwan-Nulla" at bounding box center [377, 230] width 102 height 19
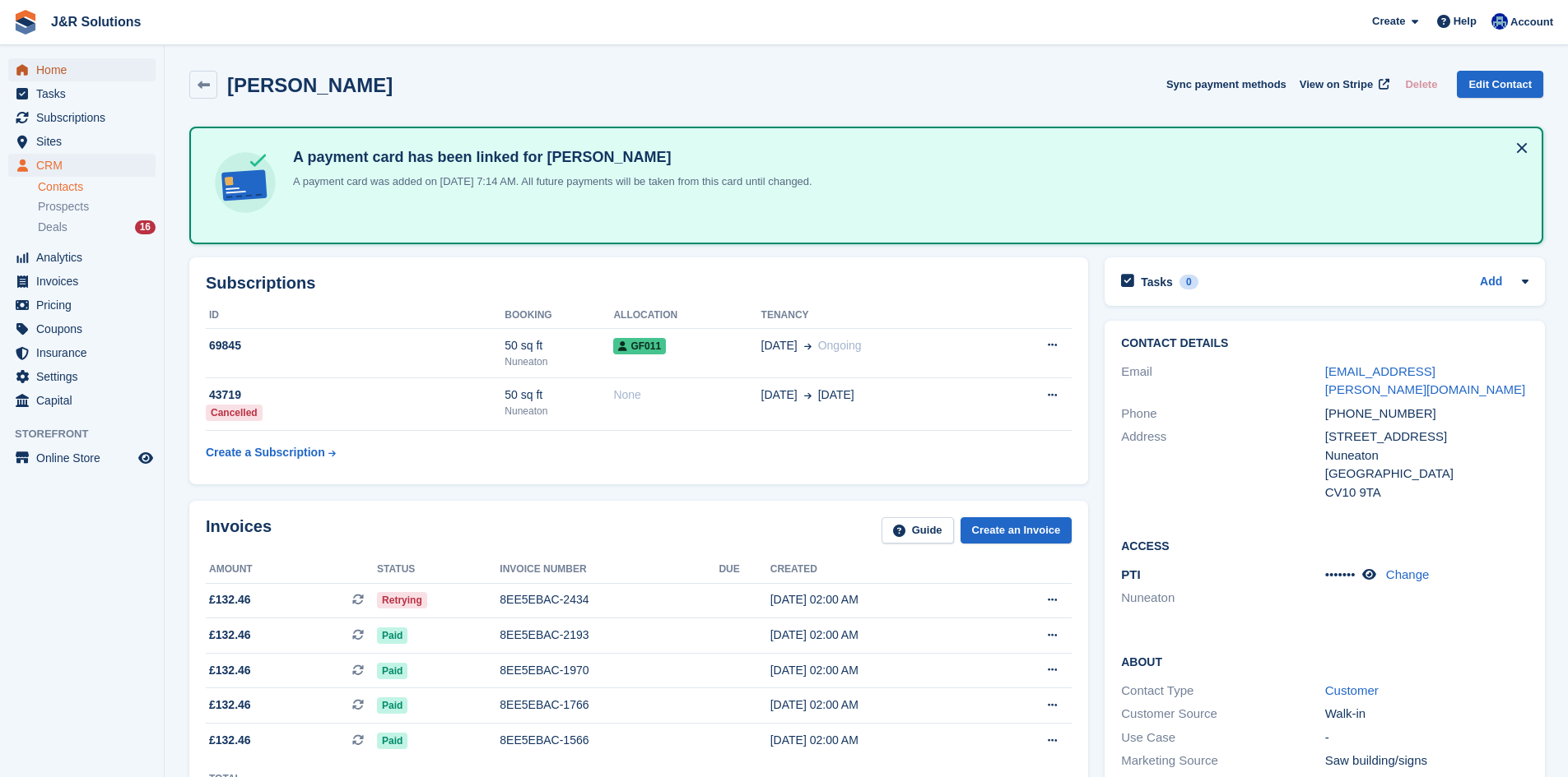
click at [79, 60] on span "Home" at bounding box center [86, 70] width 99 height 23
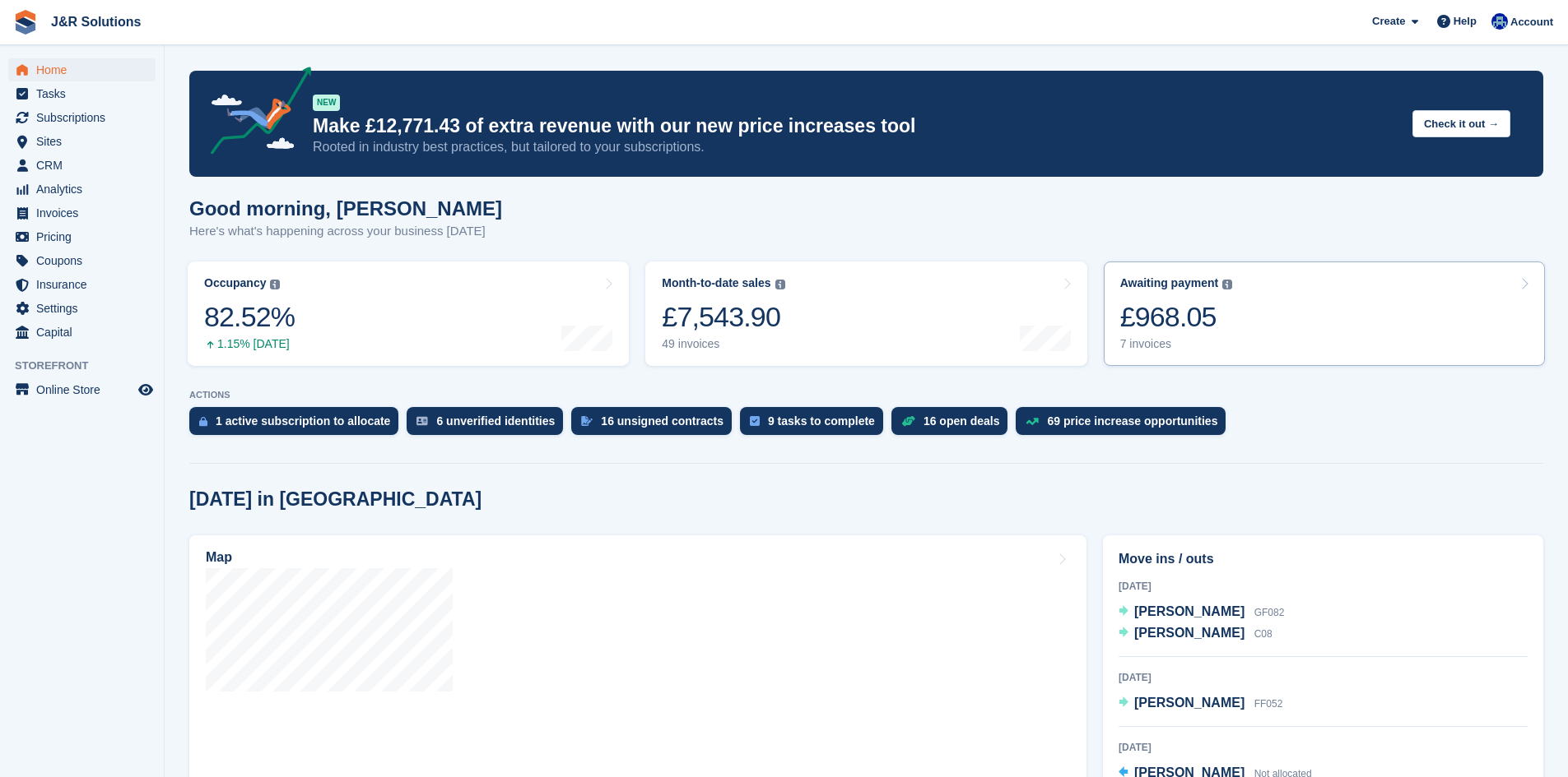
click at [1313, 287] on link "Awaiting payment The total outstanding balance on all open invoices. £968.05 7 …" at bounding box center [1324, 313] width 441 height 104
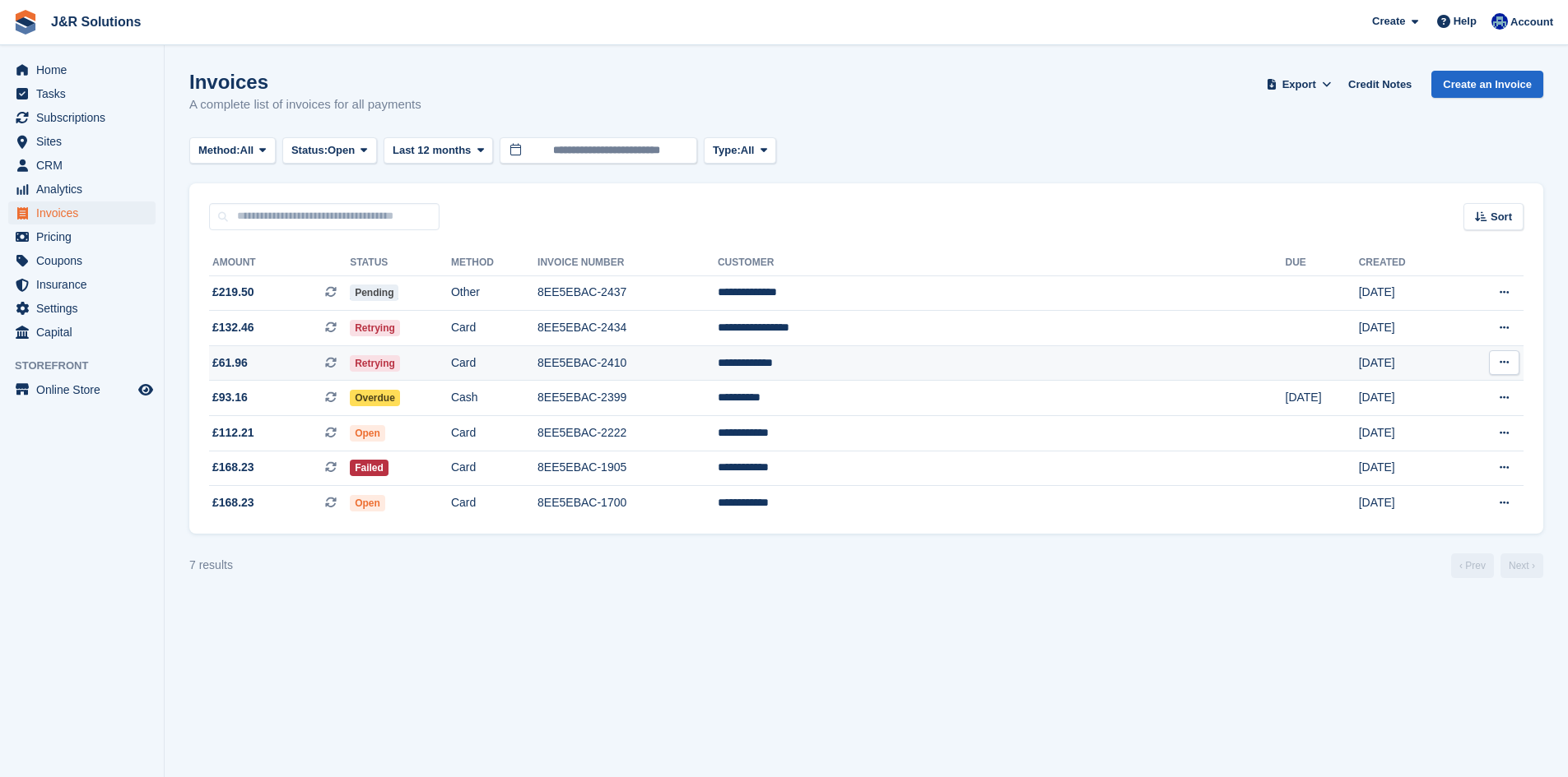
click at [1286, 356] on td at bounding box center [1323, 364] width 73 height 36
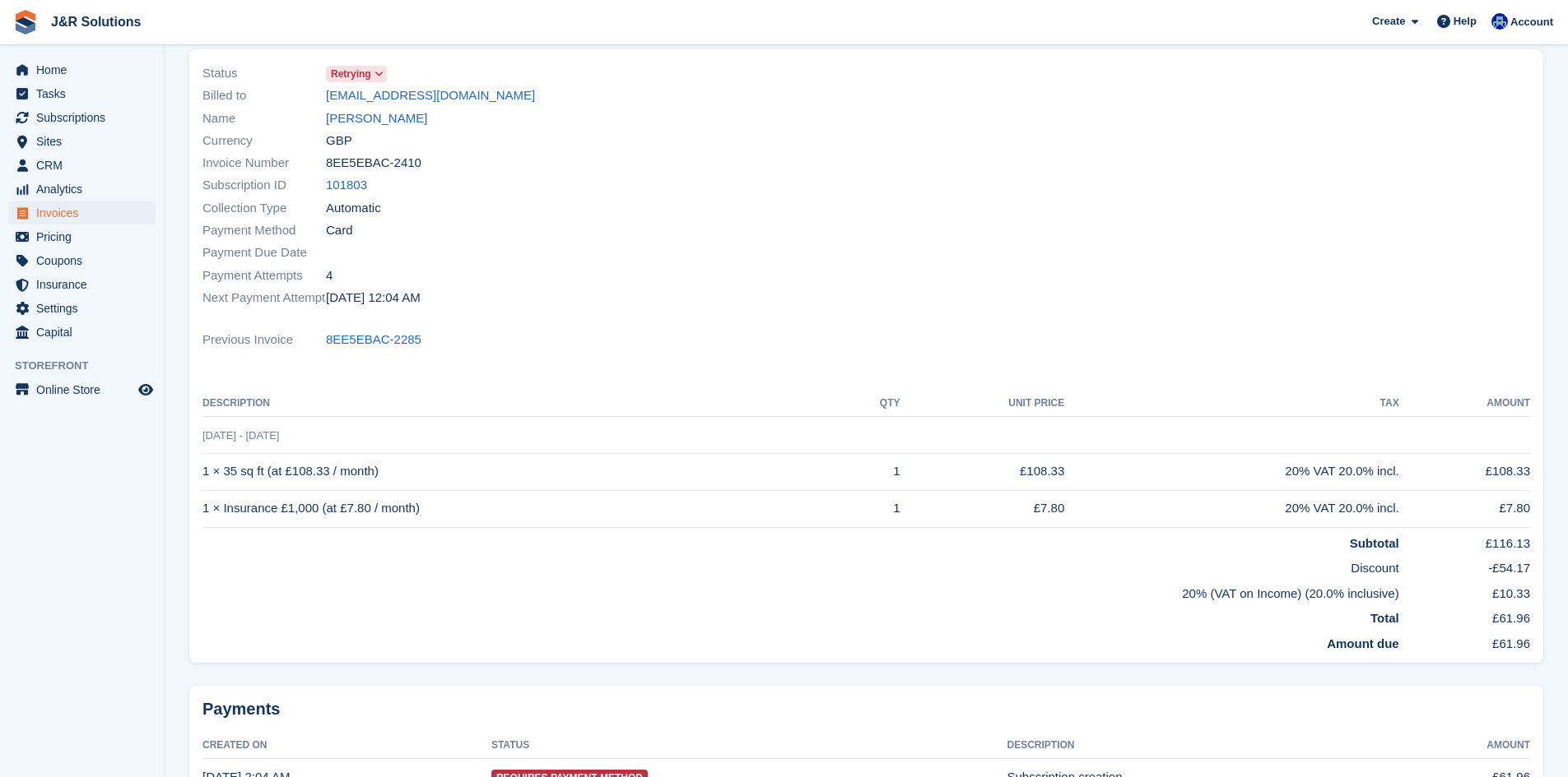
scroll to position [83, 0]
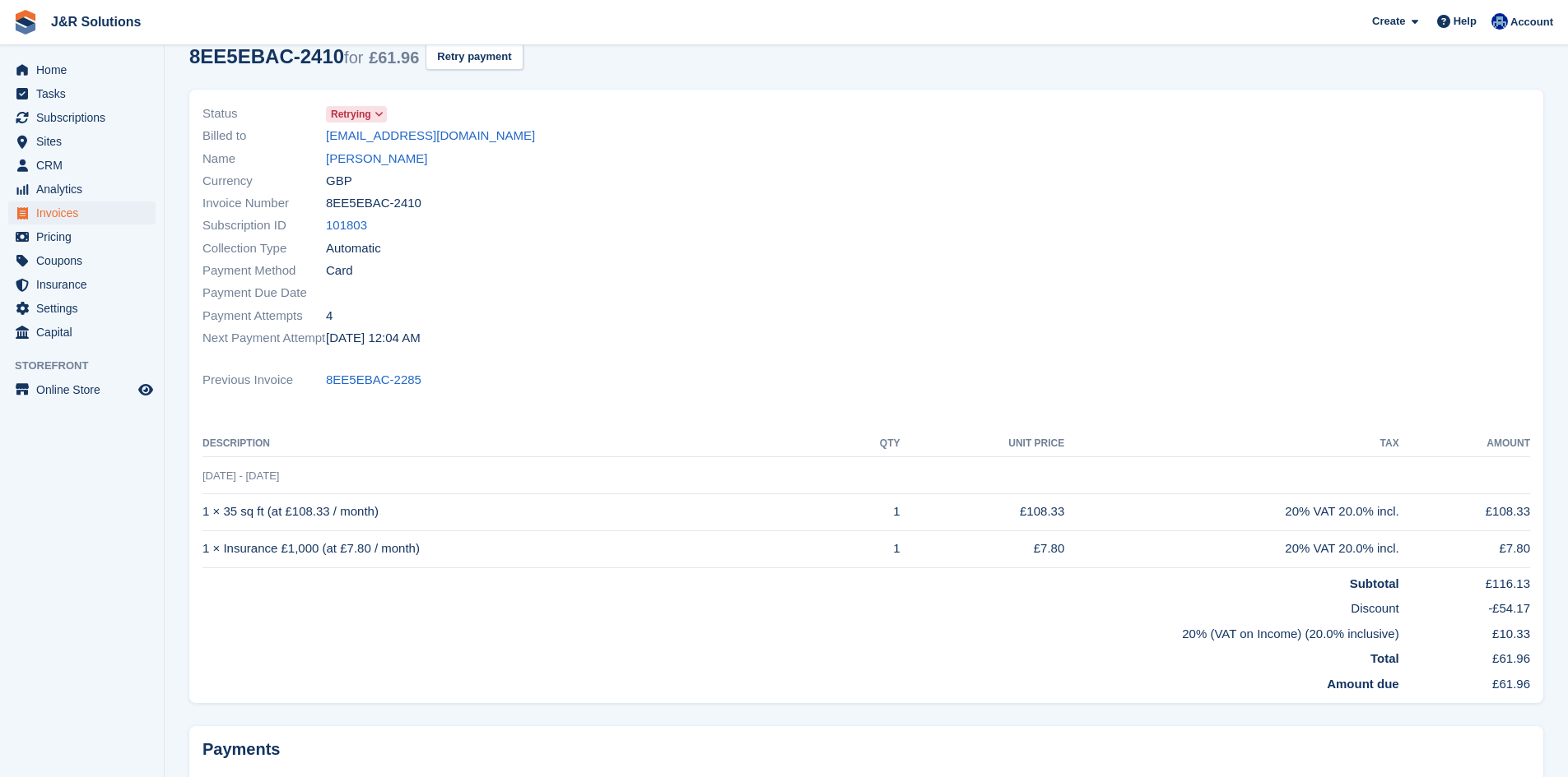
click at [362, 169] on div "Currency GBP" at bounding box center [529, 180] width 654 height 23
click at [361, 168] on link "[PERSON_NAME]" at bounding box center [377, 159] width 102 height 19
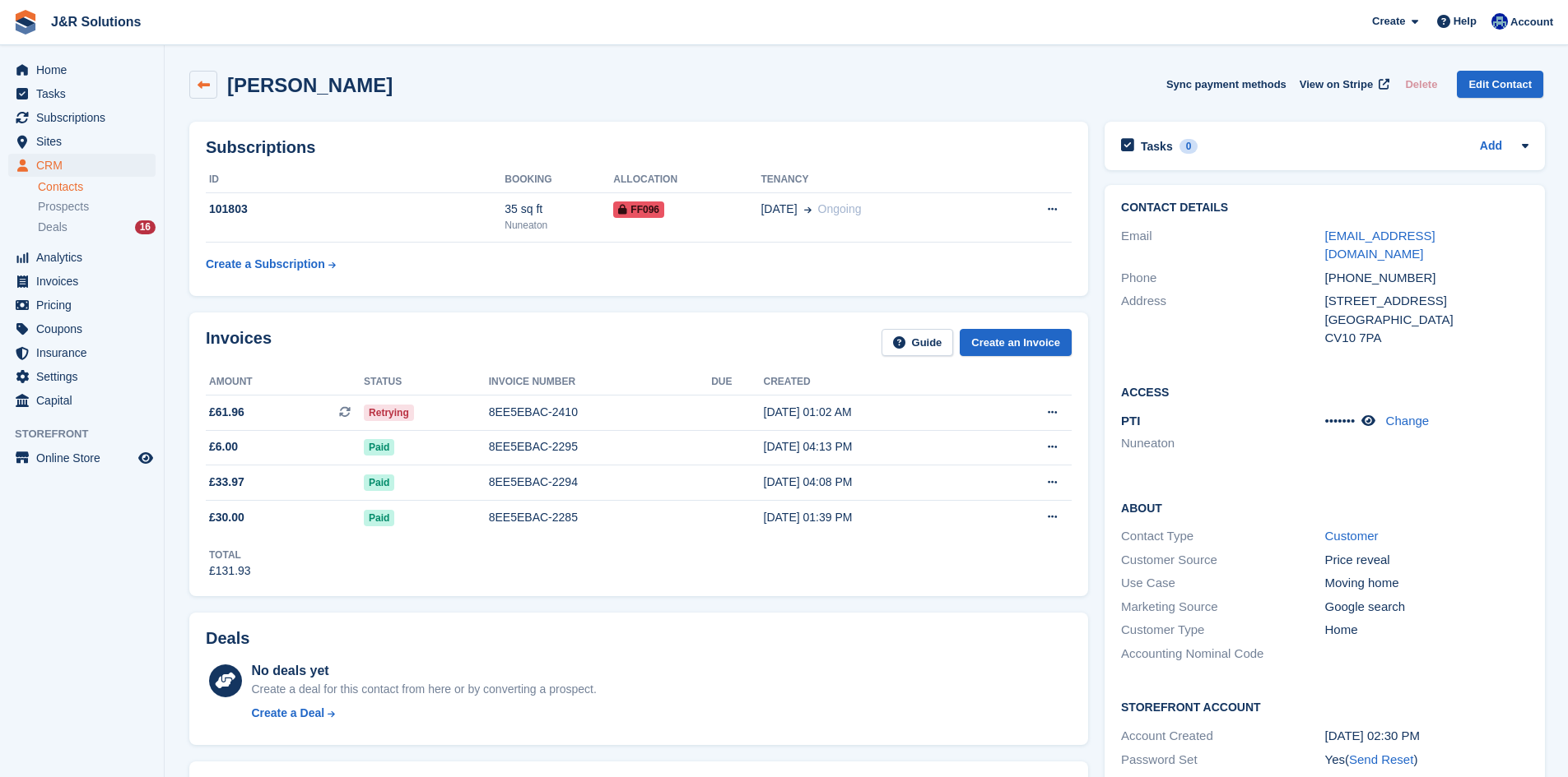
click at [207, 85] on icon at bounding box center [203, 85] width 12 height 12
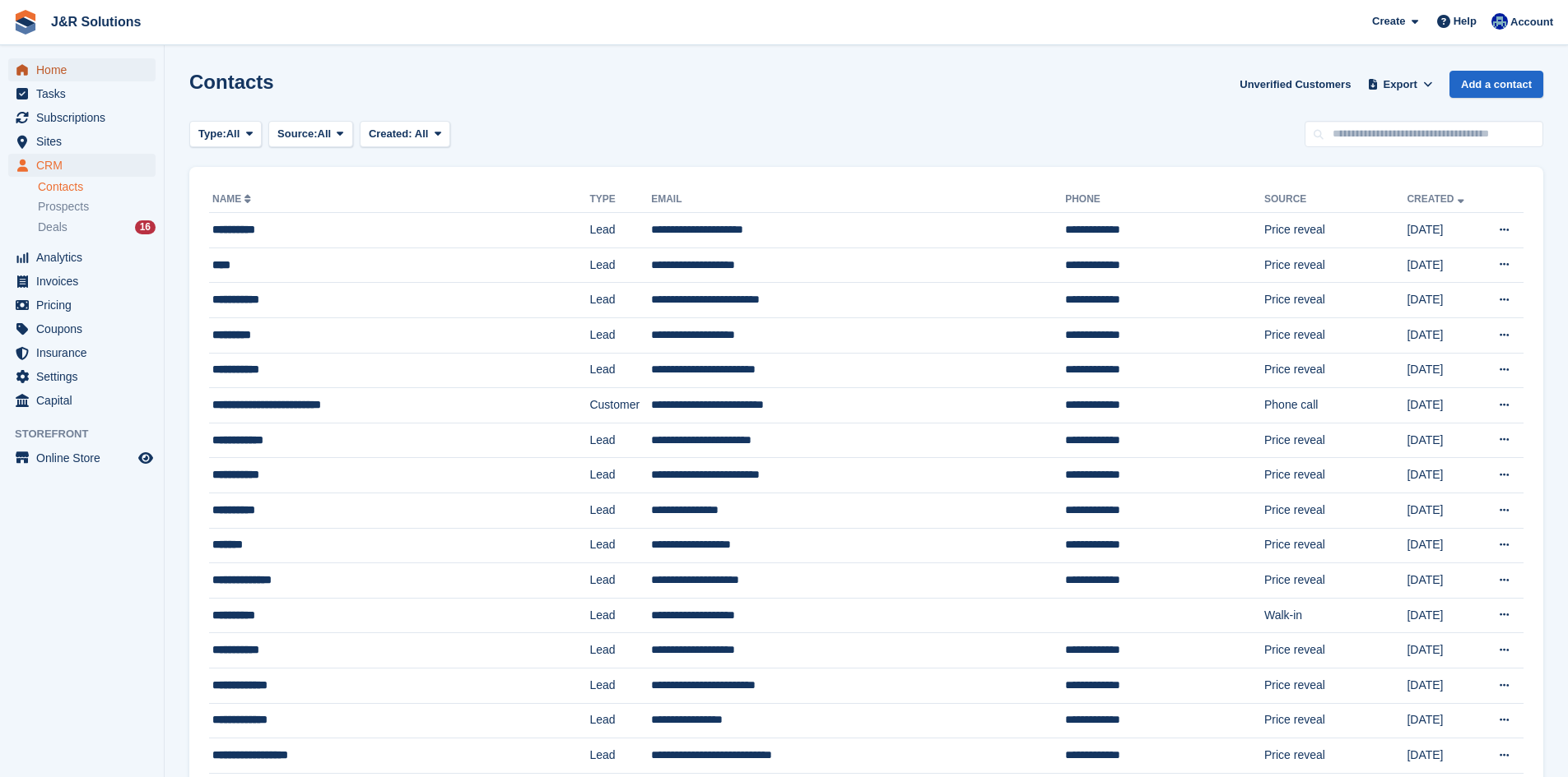
click at [74, 60] on span "Home" at bounding box center [86, 70] width 99 height 23
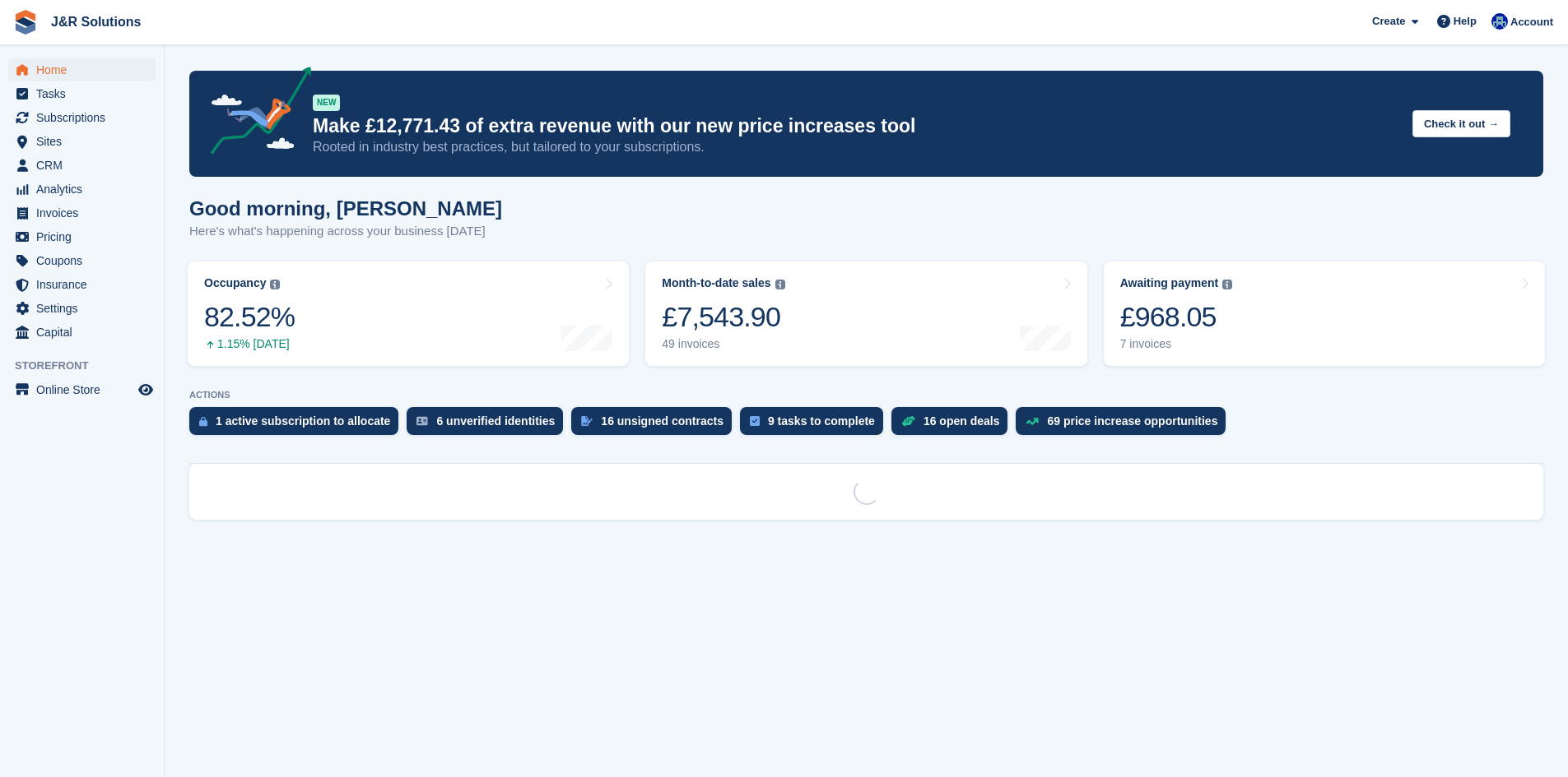
click at [734, 214] on div "Good morning, Macie Here's what's happening across your business today" at bounding box center [866, 228] width 1354 height 63
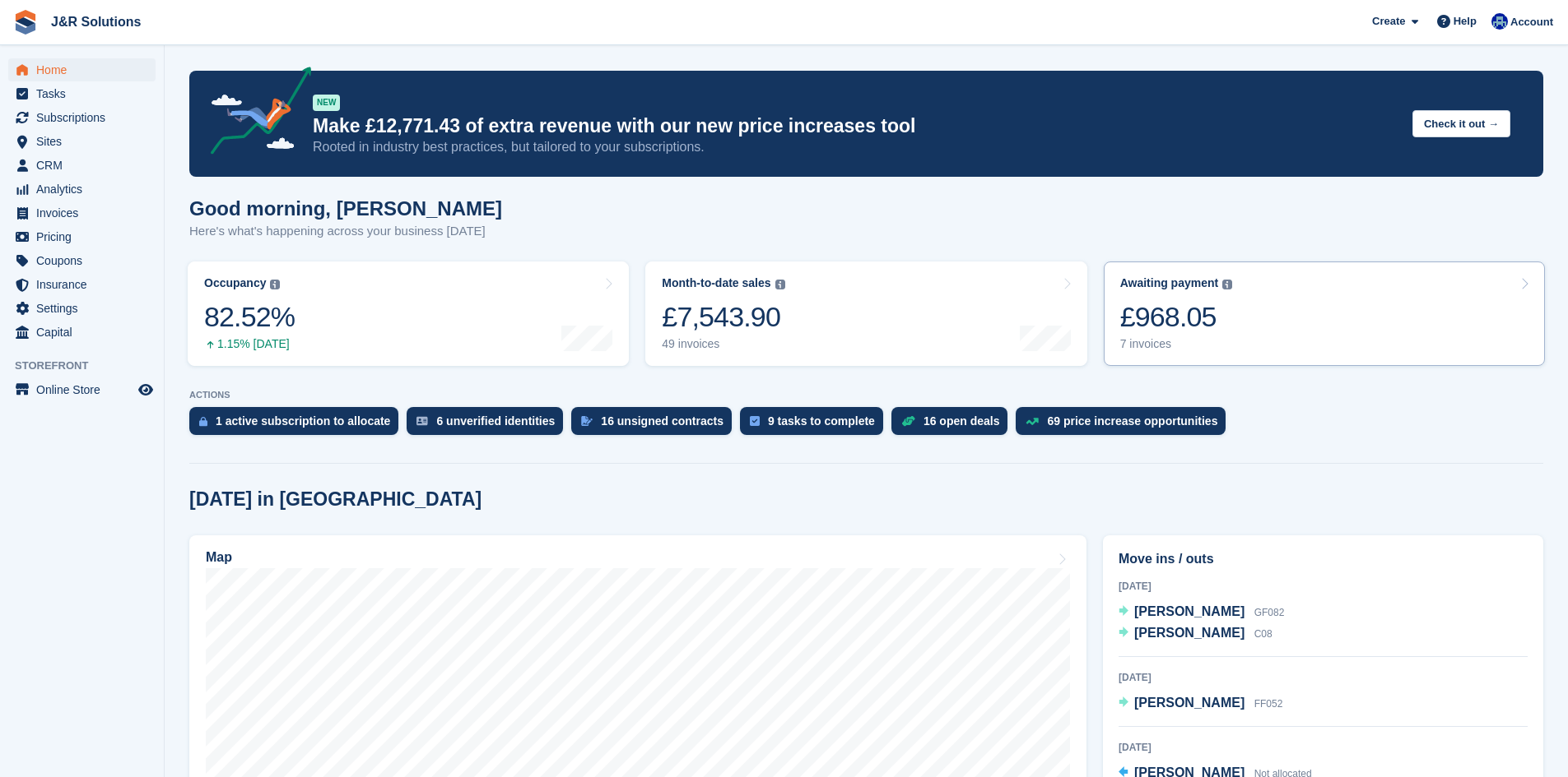
click at [1294, 314] on link "Awaiting payment The total outstanding balance on all open invoices. £968.05 7 …" at bounding box center [1324, 313] width 441 height 104
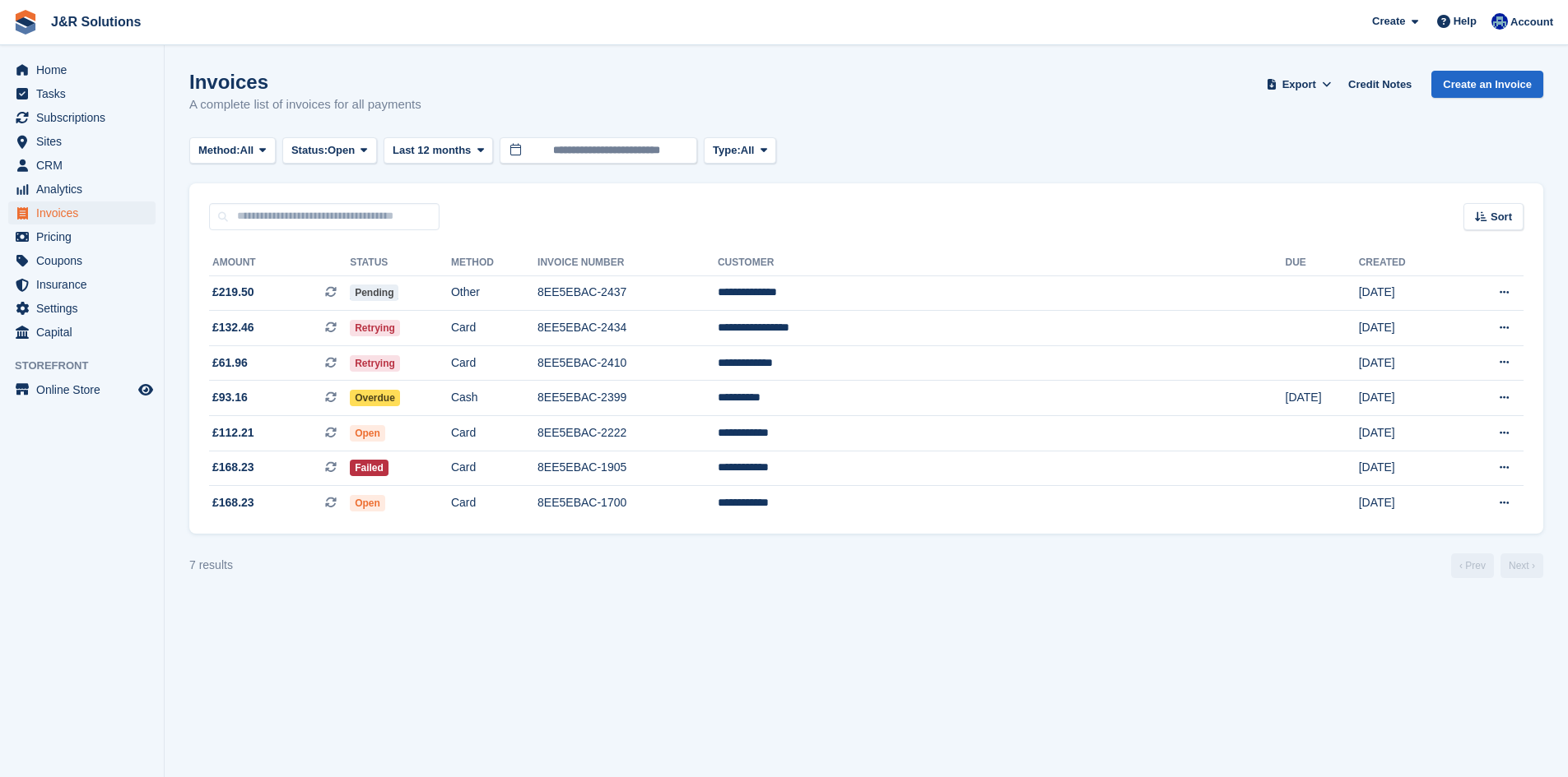
click at [1009, 701] on section "Invoices A complete list of invoices for all payments Export Export Invoices Ex…" at bounding box center [866, 388] width 1403 height 777
click at [717, 393] on td "8EE5EBAC-2399" at bounding box center [628, 398] width 180 height 36
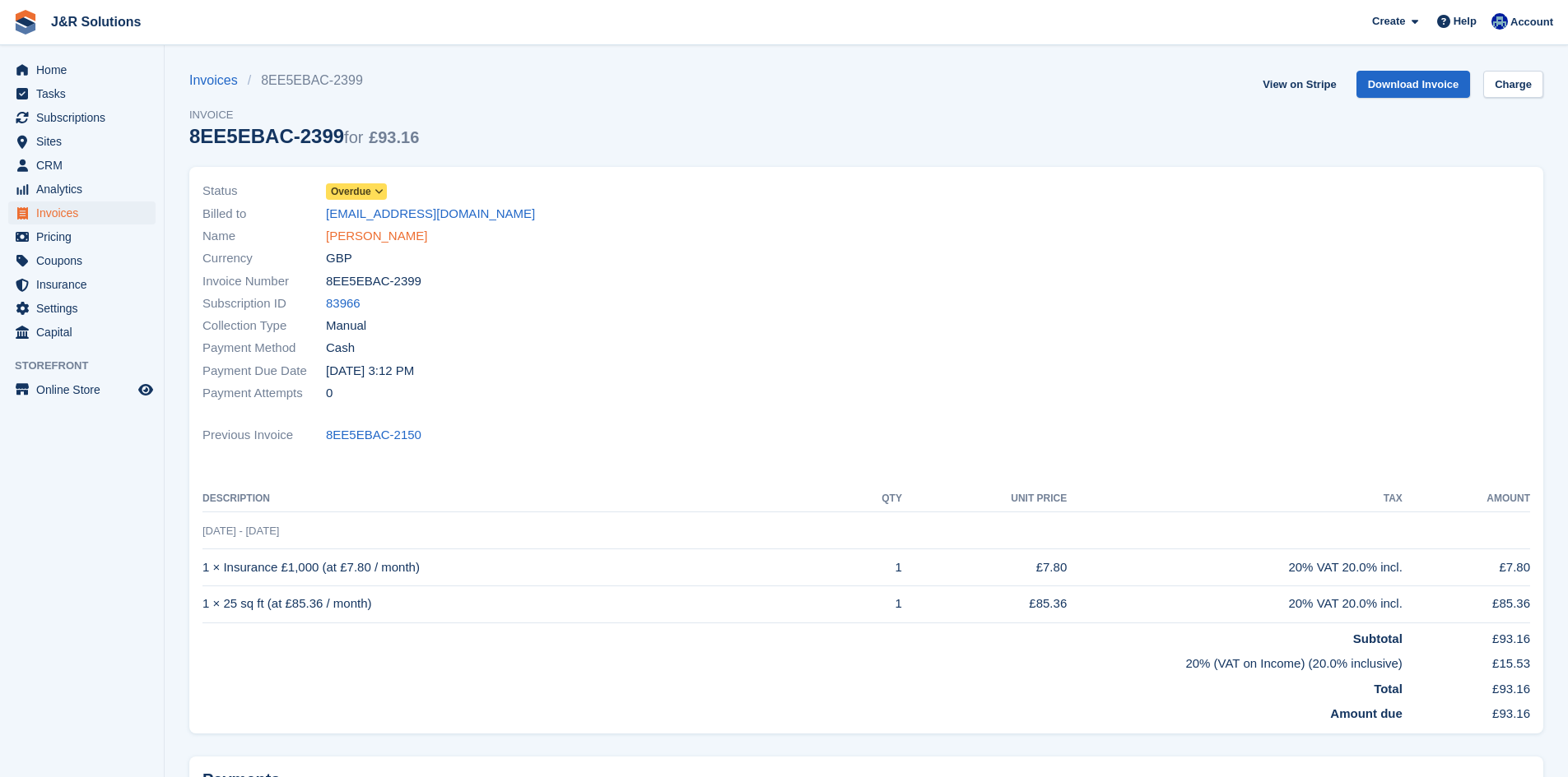
click at [368, 236] on link "[PERSON_NAME]" at bounding box center [377, 237] width 102 height 19
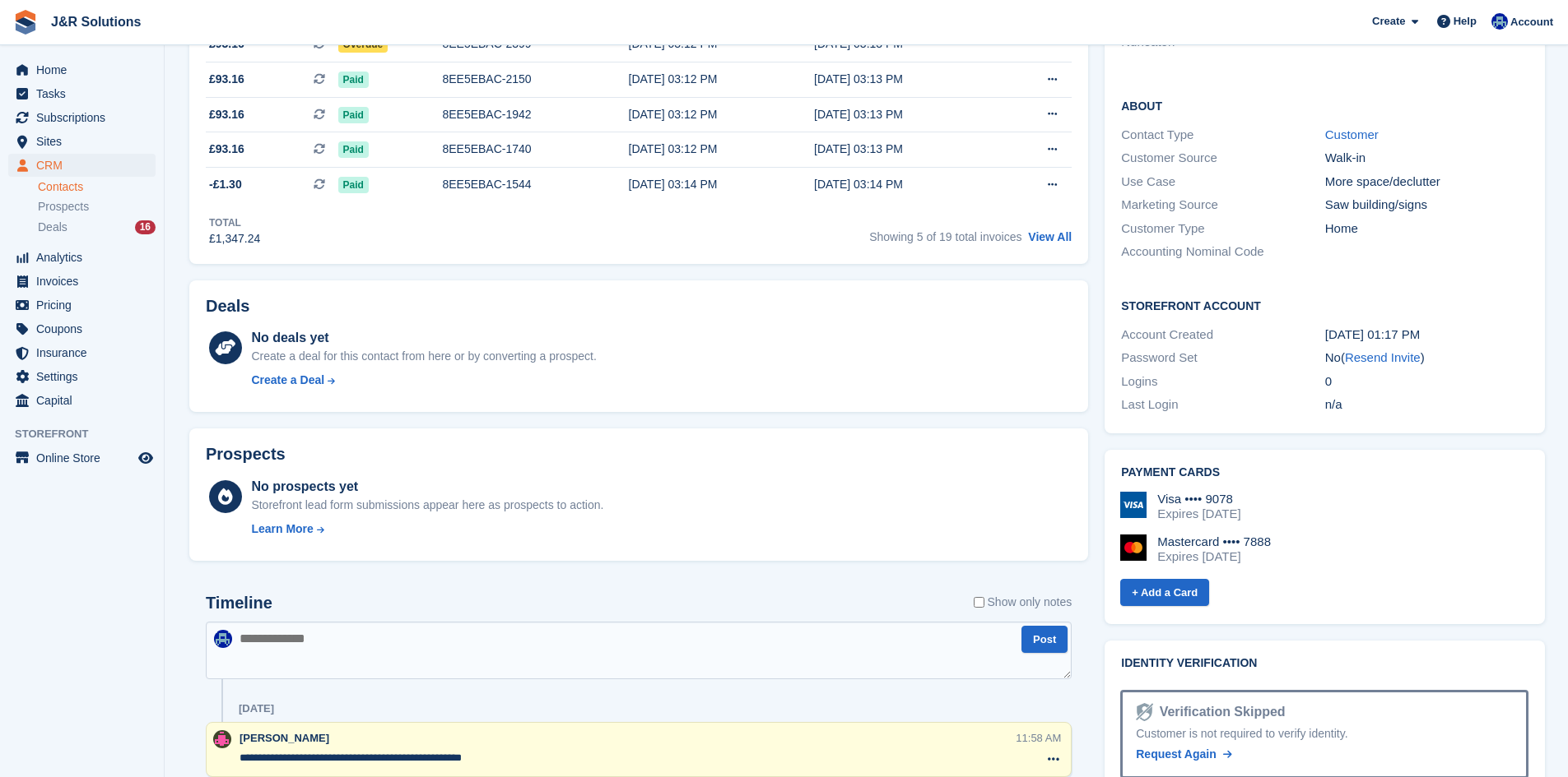
scroll to position [493, 0]
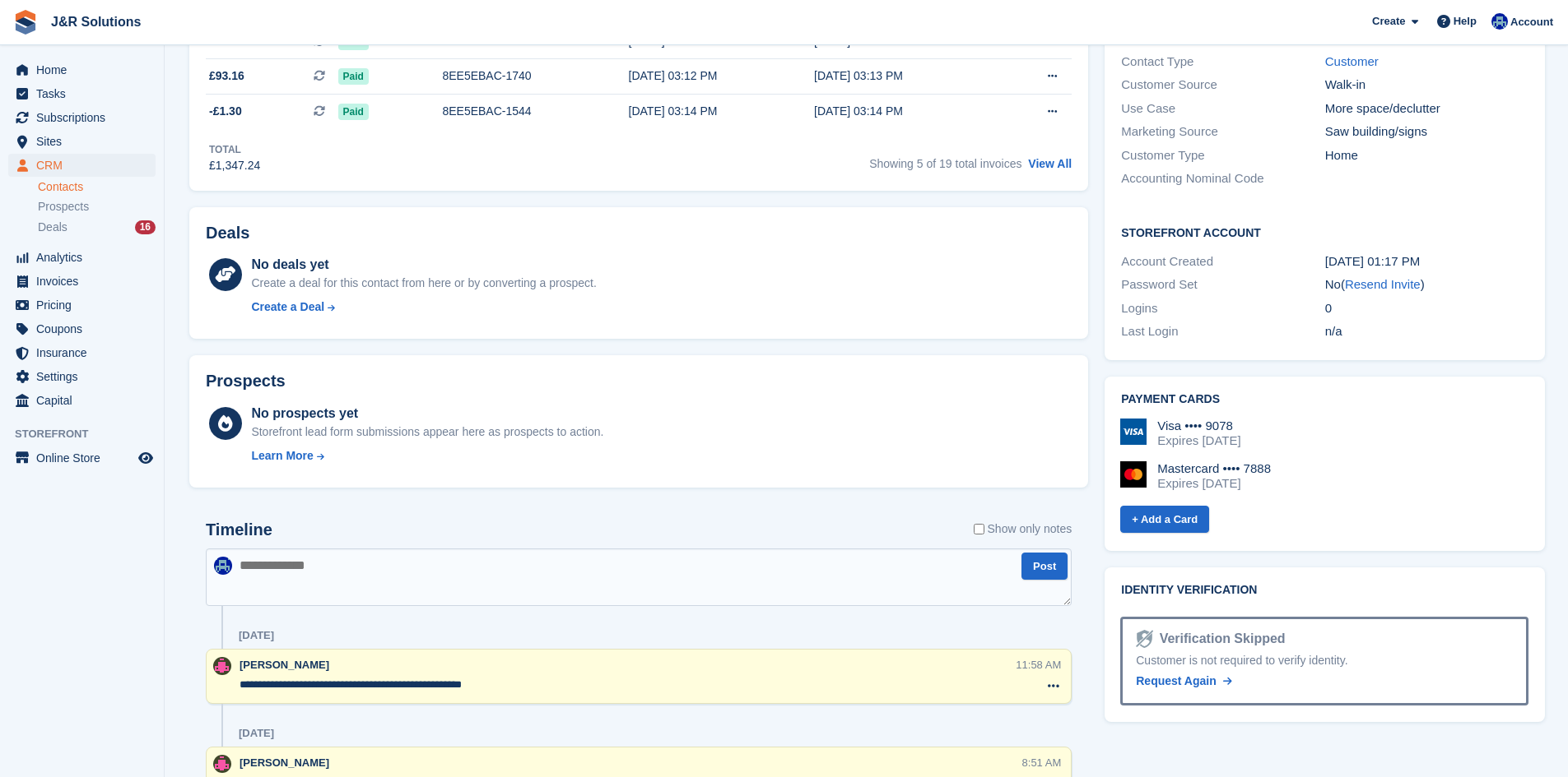
click at [455, 551] on textarea at bounding box center [638, 577] width 866 height 57
type textarea "**********"
click at [570, 687] on textarea "**********" at bounding box center [630, 686] width 781 height 17
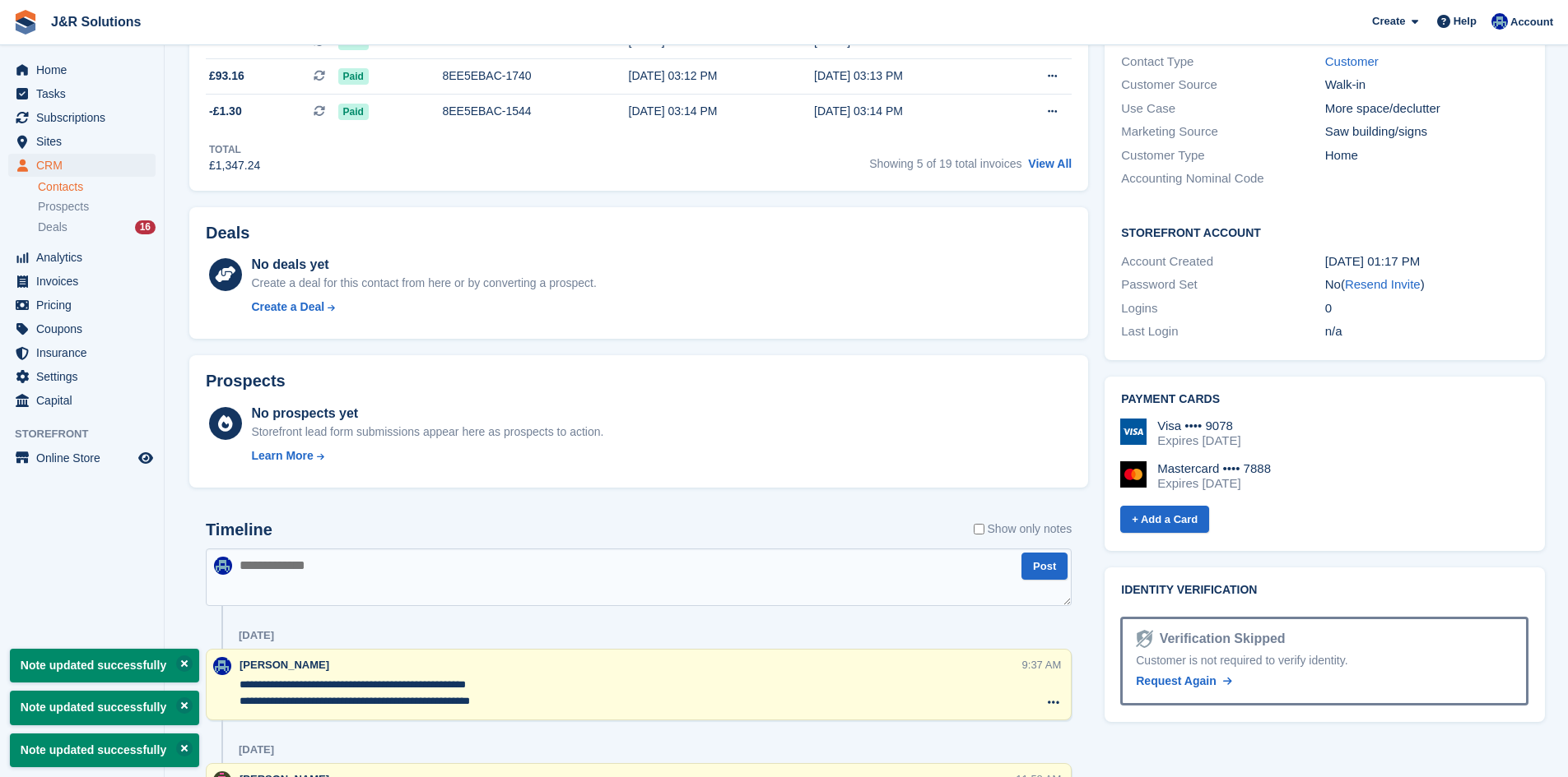
type textarea "**********"
click at [575, 603] on textarea at bounding box center [638, 577] width 866 height 57
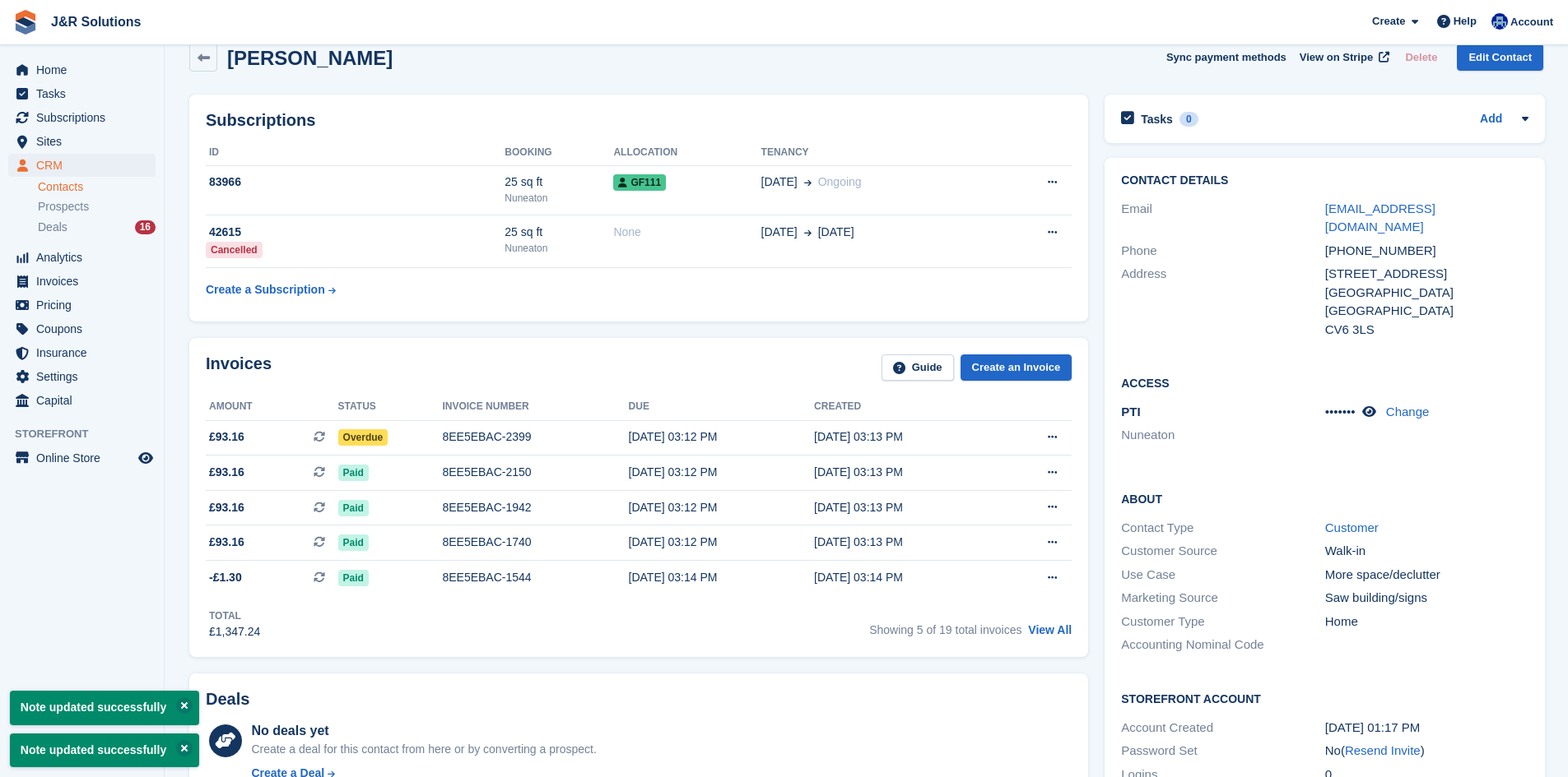
scroll to position [0, 0]
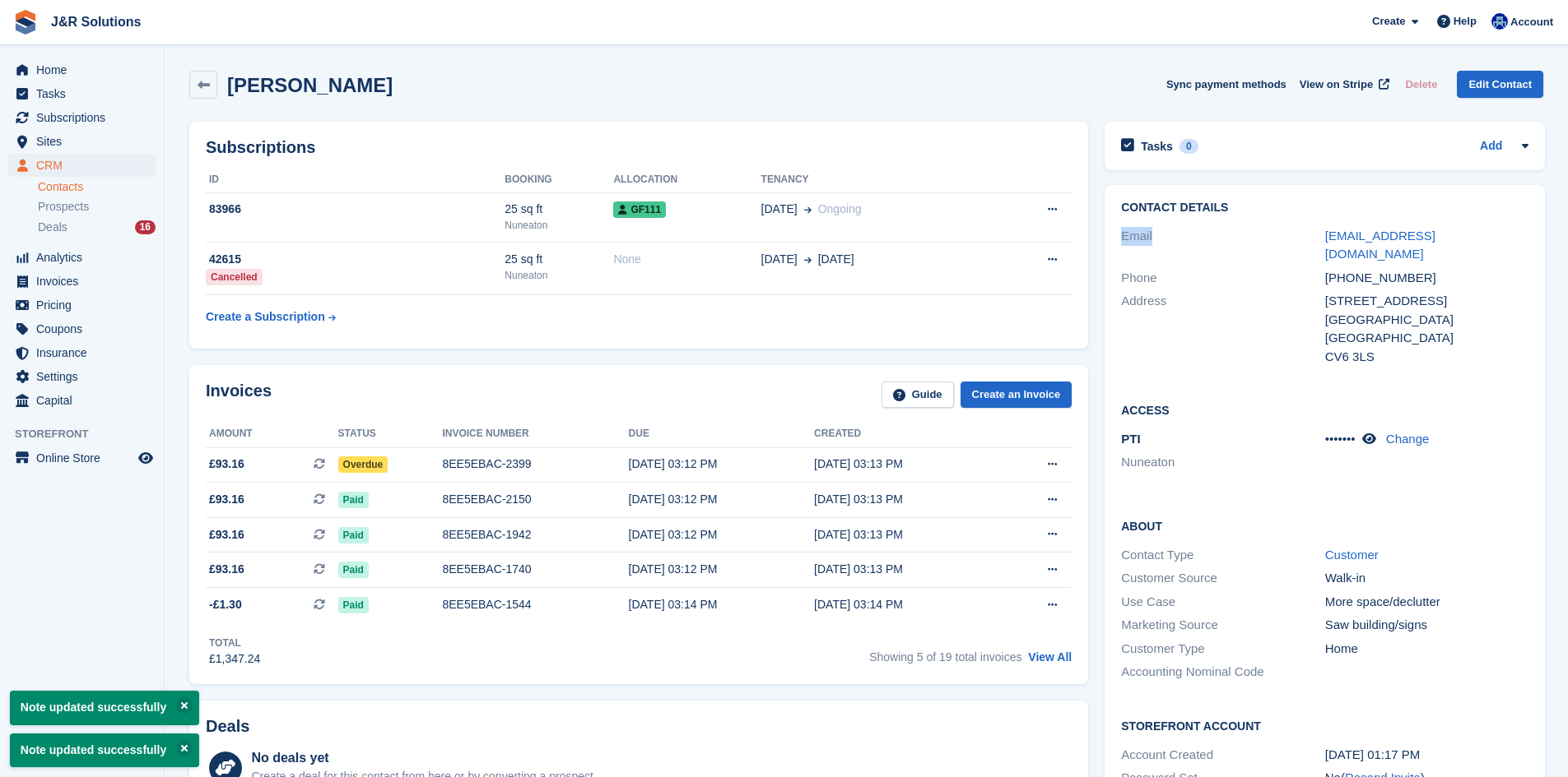
drag, startPoint x: 1391, startPoint y: 205, endPoint x: 1201, endPoint y: 245, distance: 194.2
click at [1192, 238] on div "Contact Details Email [EMAIL_ADDRESS][DOMAIN_NAME] Phone [PHONE_NUMBER] Address…" at bounding box center [1325, 285] width 440 height 200
click at [88, 63] on span "Home" at bounding box center [86, 70] width 99 height 23
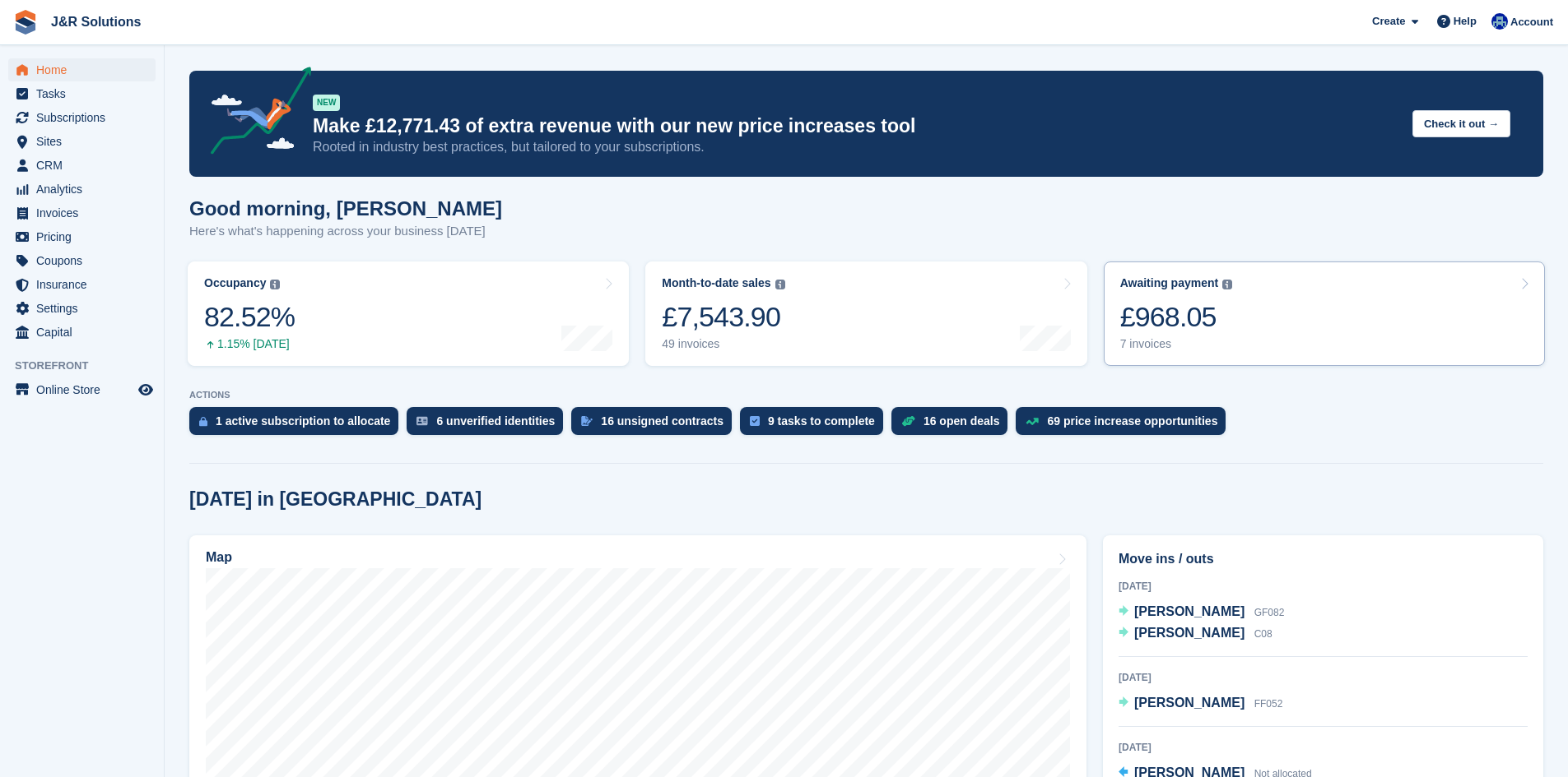
click at [1442, 345] on link "Awaiting payment The total outstanding balance on all open invoices. £968.05 7 …" at bounding box center [1324, 313] width 441 height 104
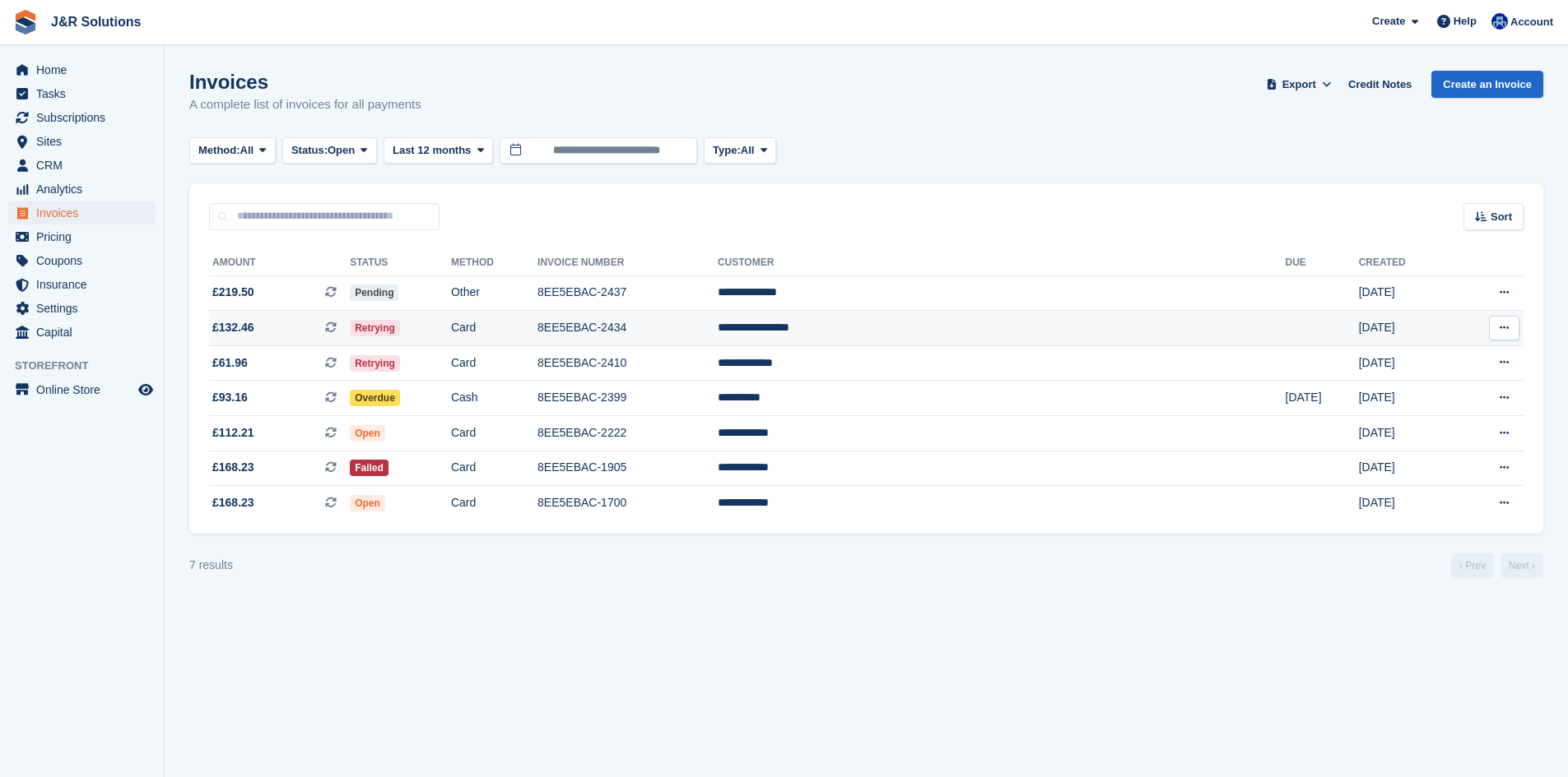
click at [937, 334] on td "**********" at bounding box center [1001, 329] width 568 height 36
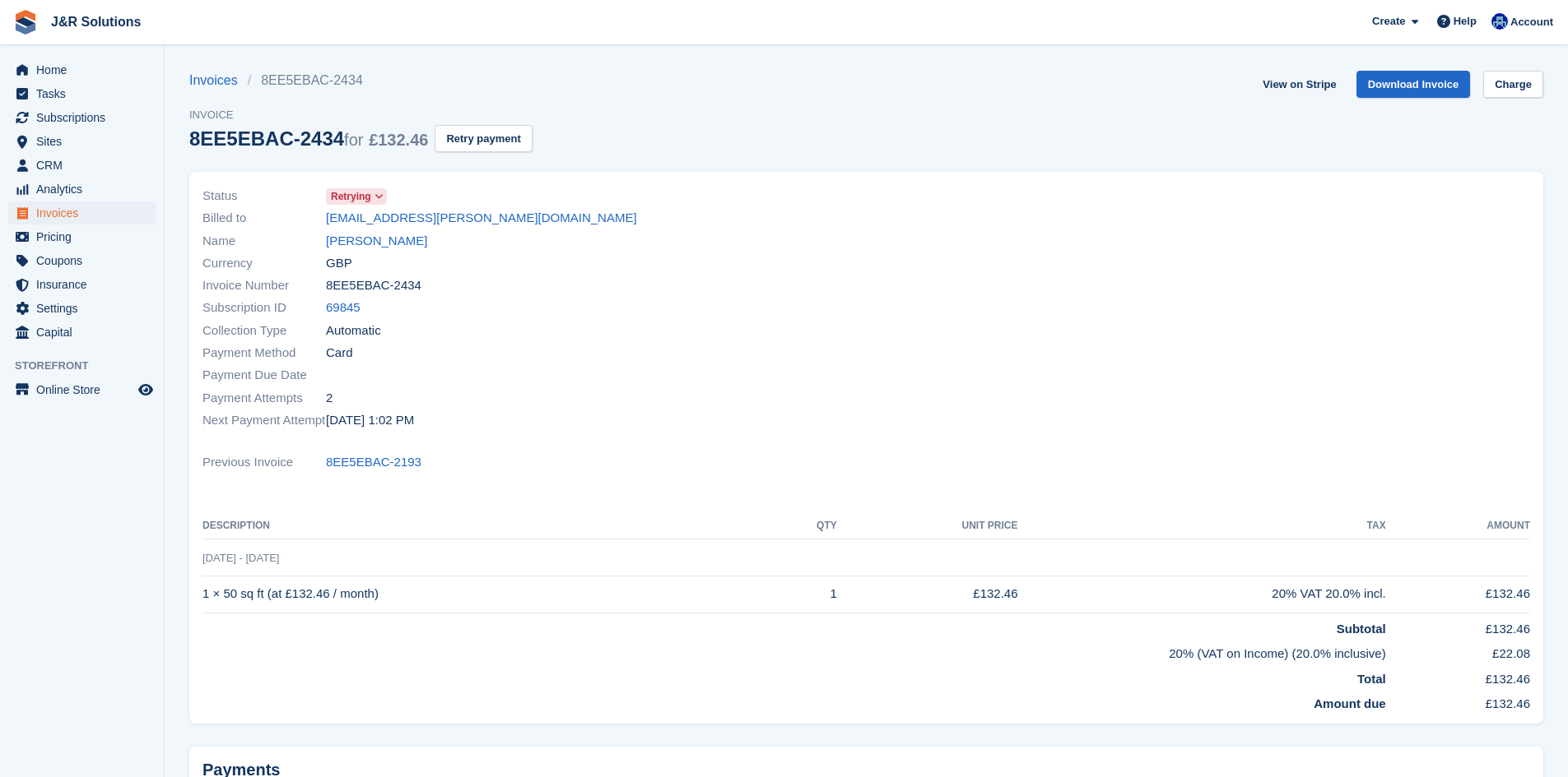
click at [393, 228] on div "Billed to [EMAIL_ADDRESS][PERSON_NAME][DOMAIN_NAME]" at bounding box center [529, 219] width 654 height 23
click at [400, 239] on link "[PERSON_NAME]" at bounding box center [377, 241] width 102 height 19
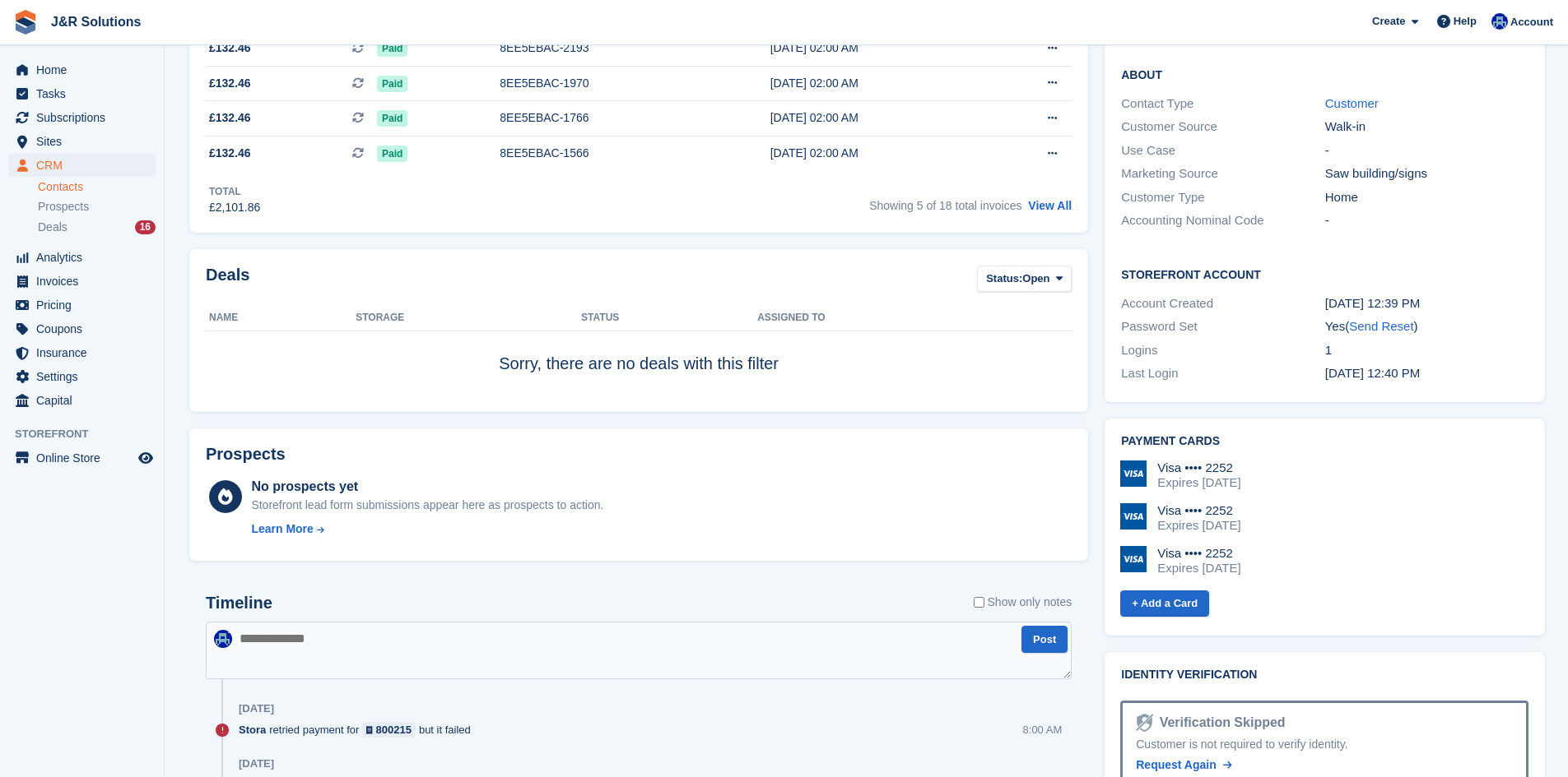
scroll to position [740, 0]
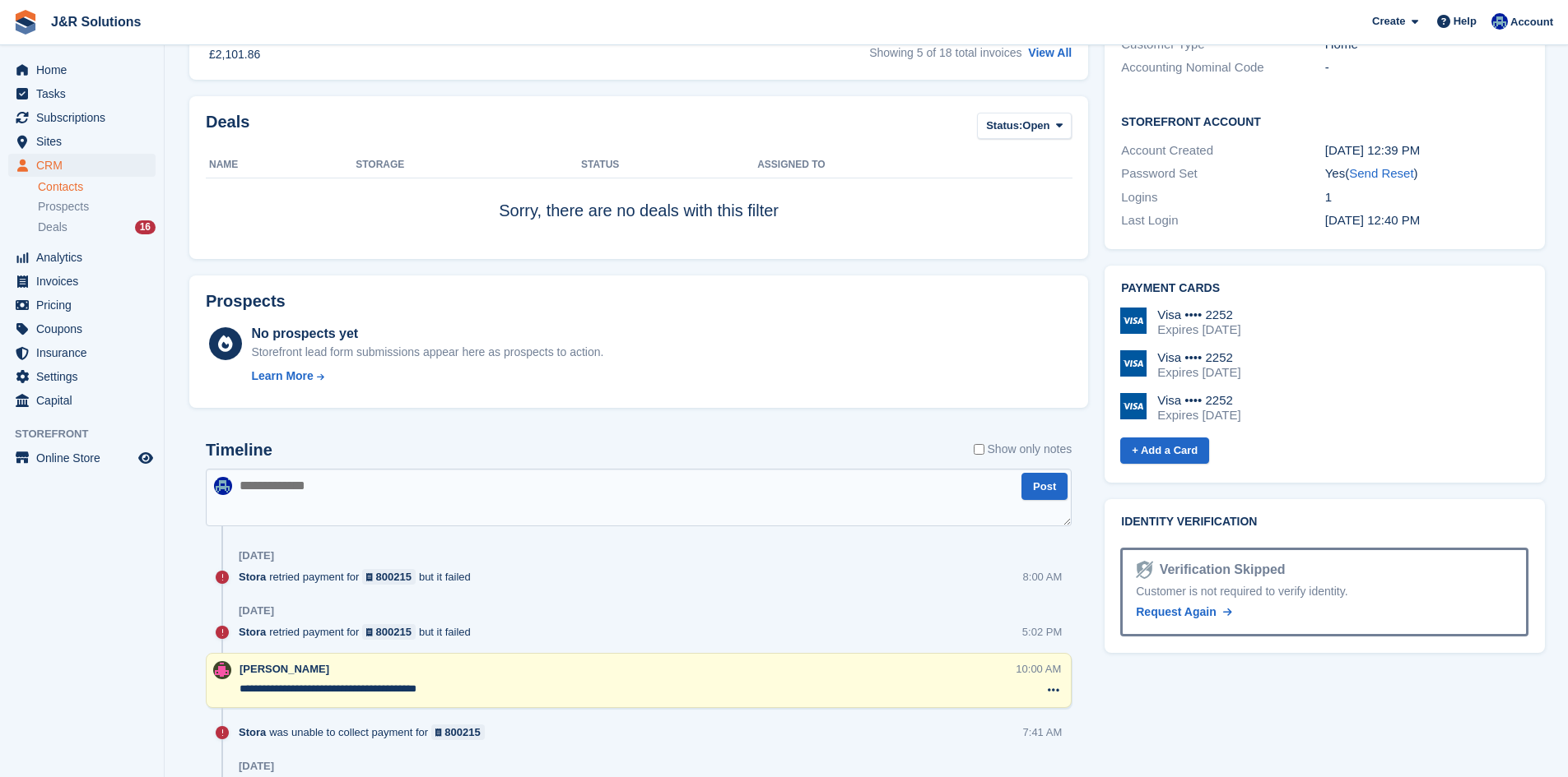
click at [672, 478] on textarea at bounding box center [638, 497] width 866 height 57
drag, startPoint x: 568, startPoint y: 461, endPoint x: 541, endPoint y: 485, distance: 36.1
click at [540, 486] on textarea "**********" at bounding box center [638, 497] width 866 height 57
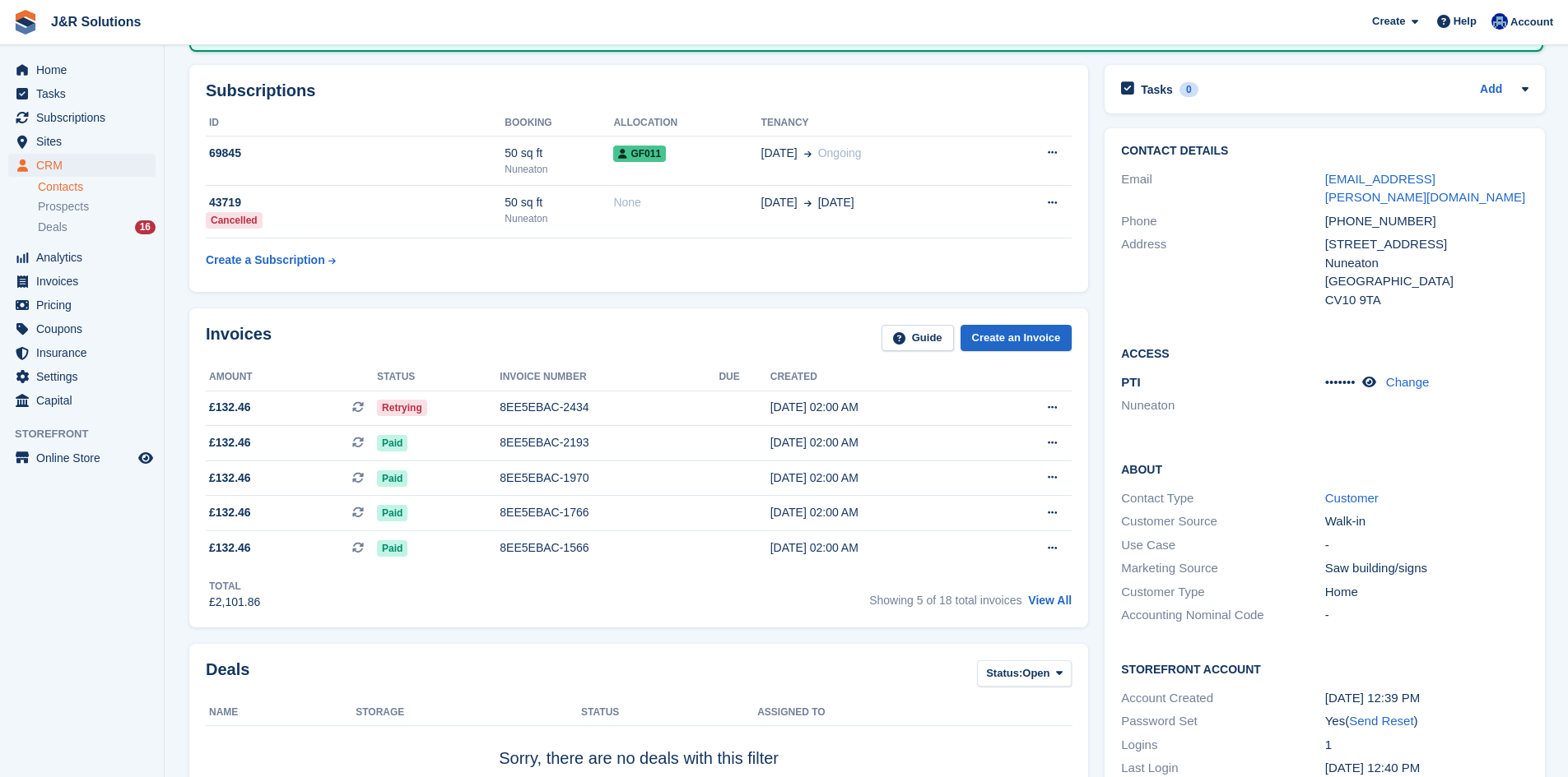
scroll to position [164, 0]
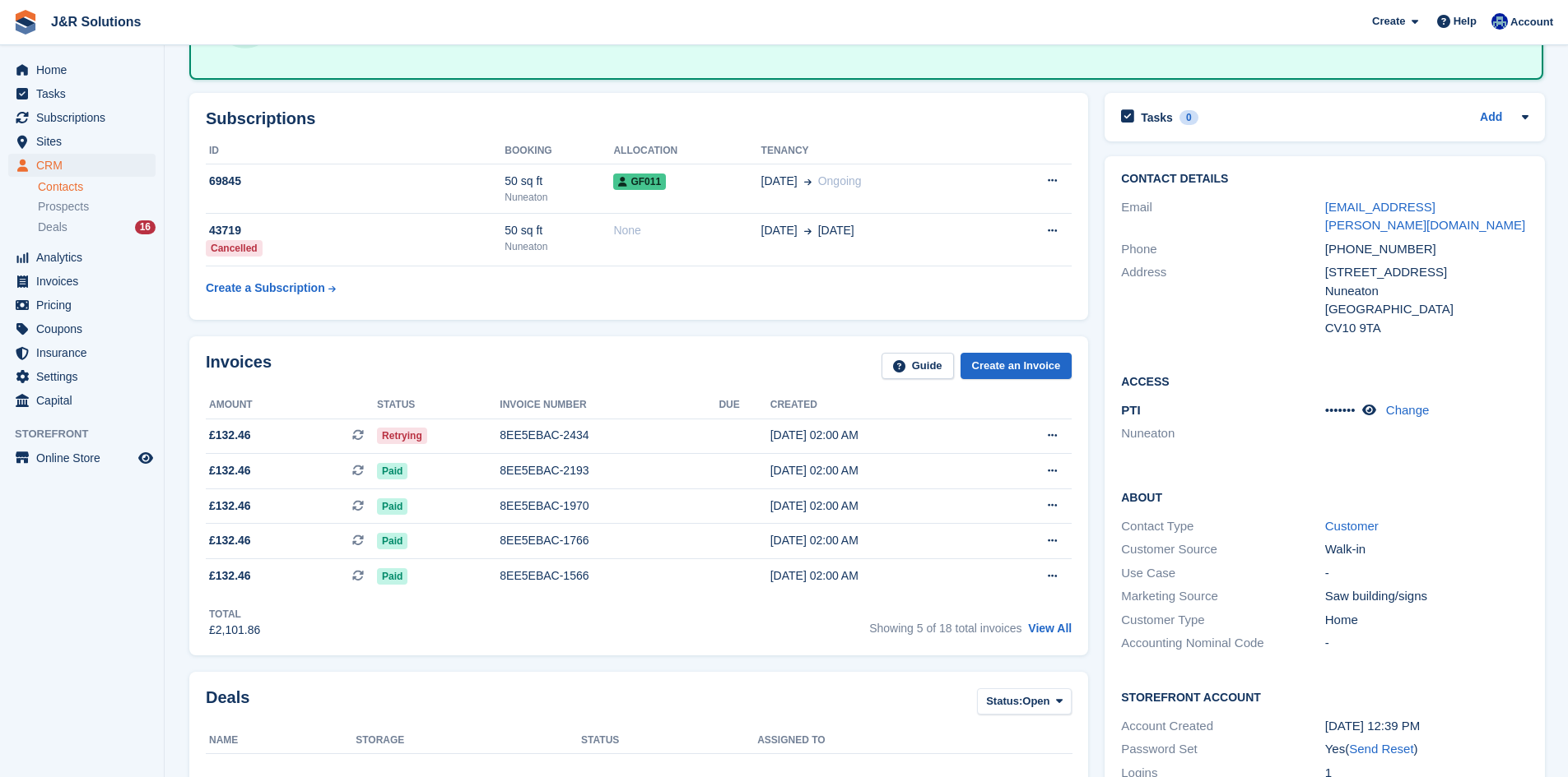
type textarea "**********"
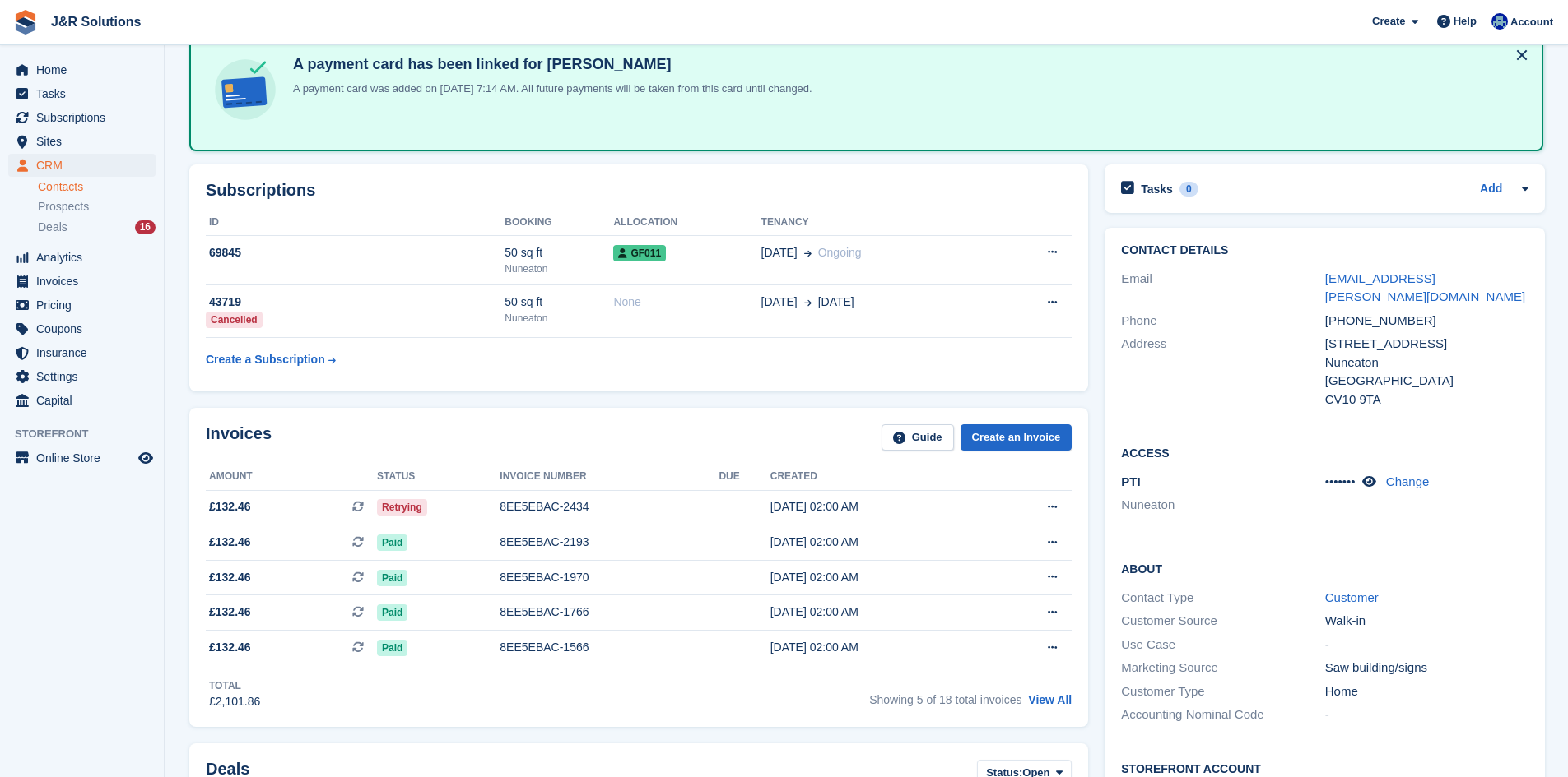
scroll to position [83, 0]
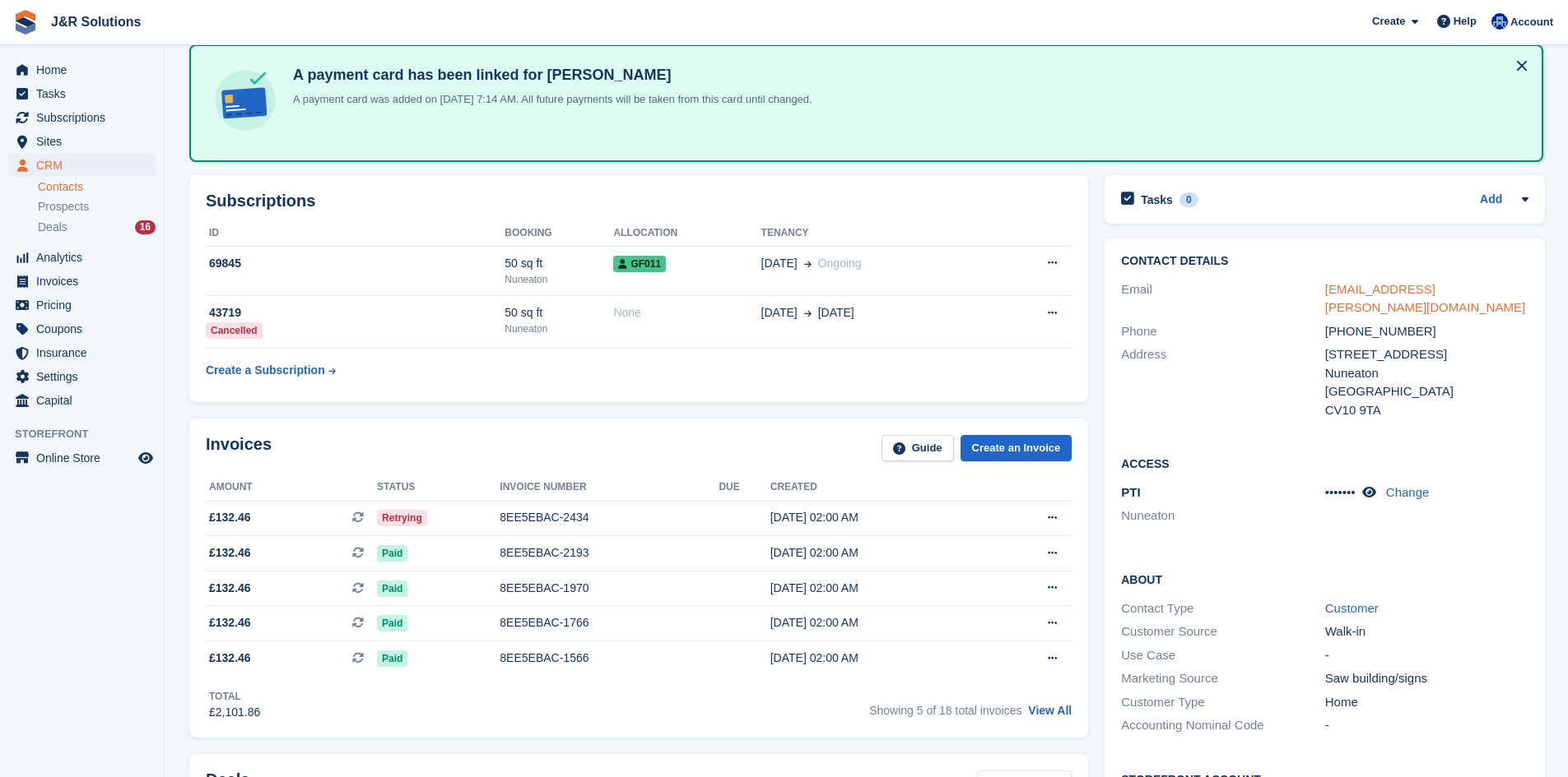
click at [1376, 284] on link "g-walter@hotmail.co.uk" at bounding box center [1425, 298] width 200 height 33
click at [1419, 295] on link "g-walter@hotmail.co.uk" at bounding box center [1425, 298] width 200 height 33
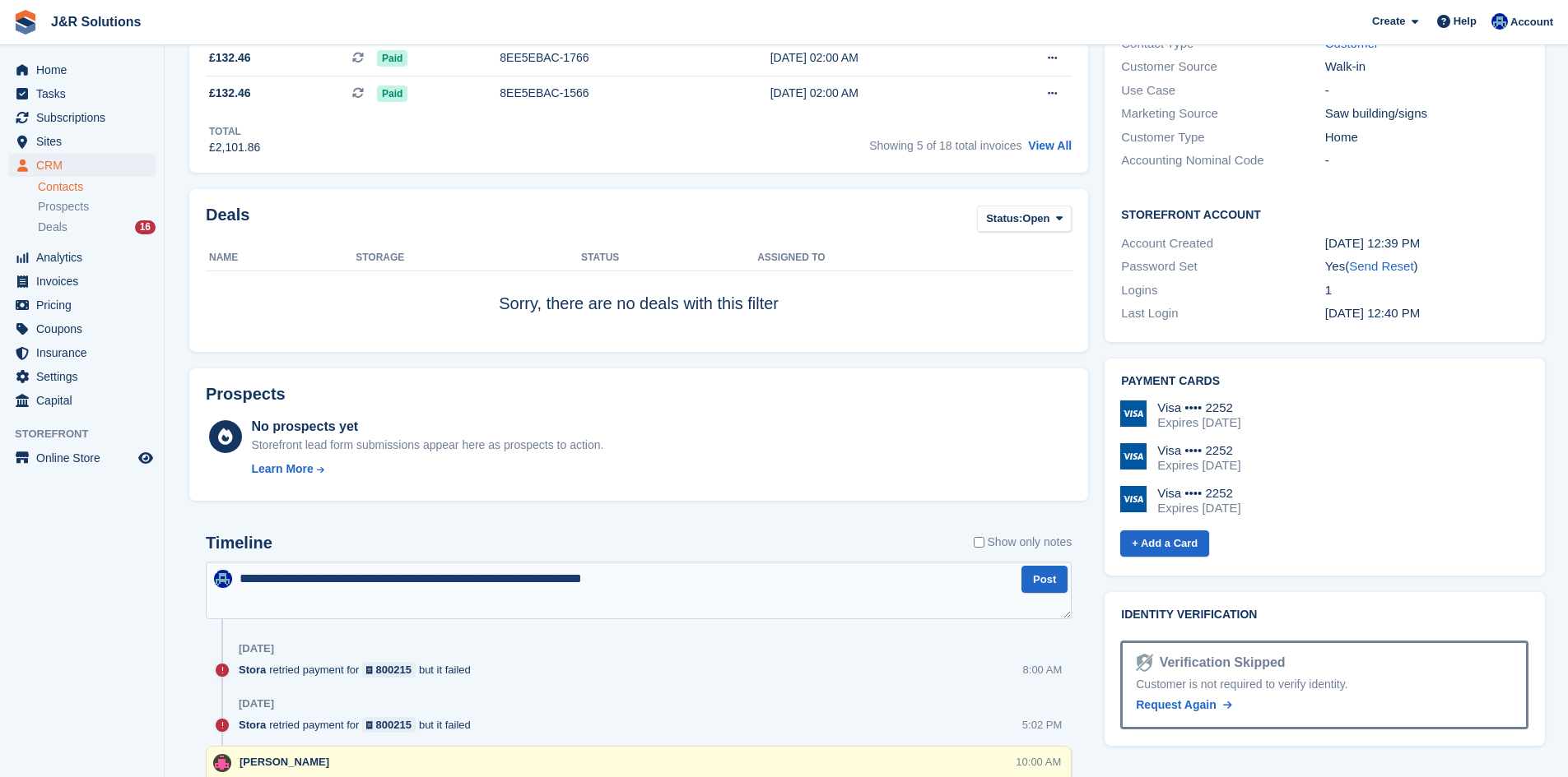
scroll to position [740, 0]
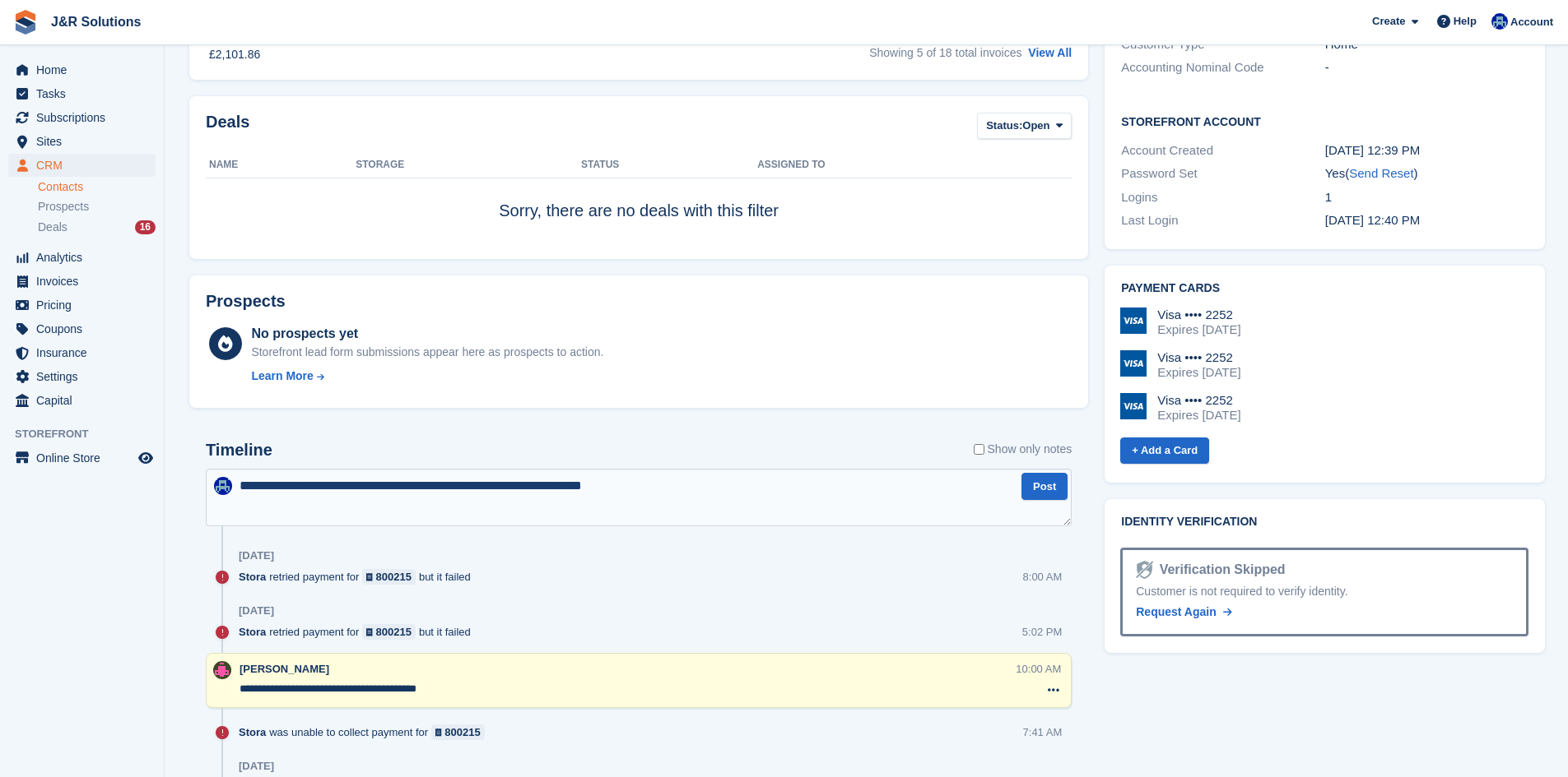
click at [684, 505] on textarea "**********" at bounding box center [638, 497] width 866 height 57
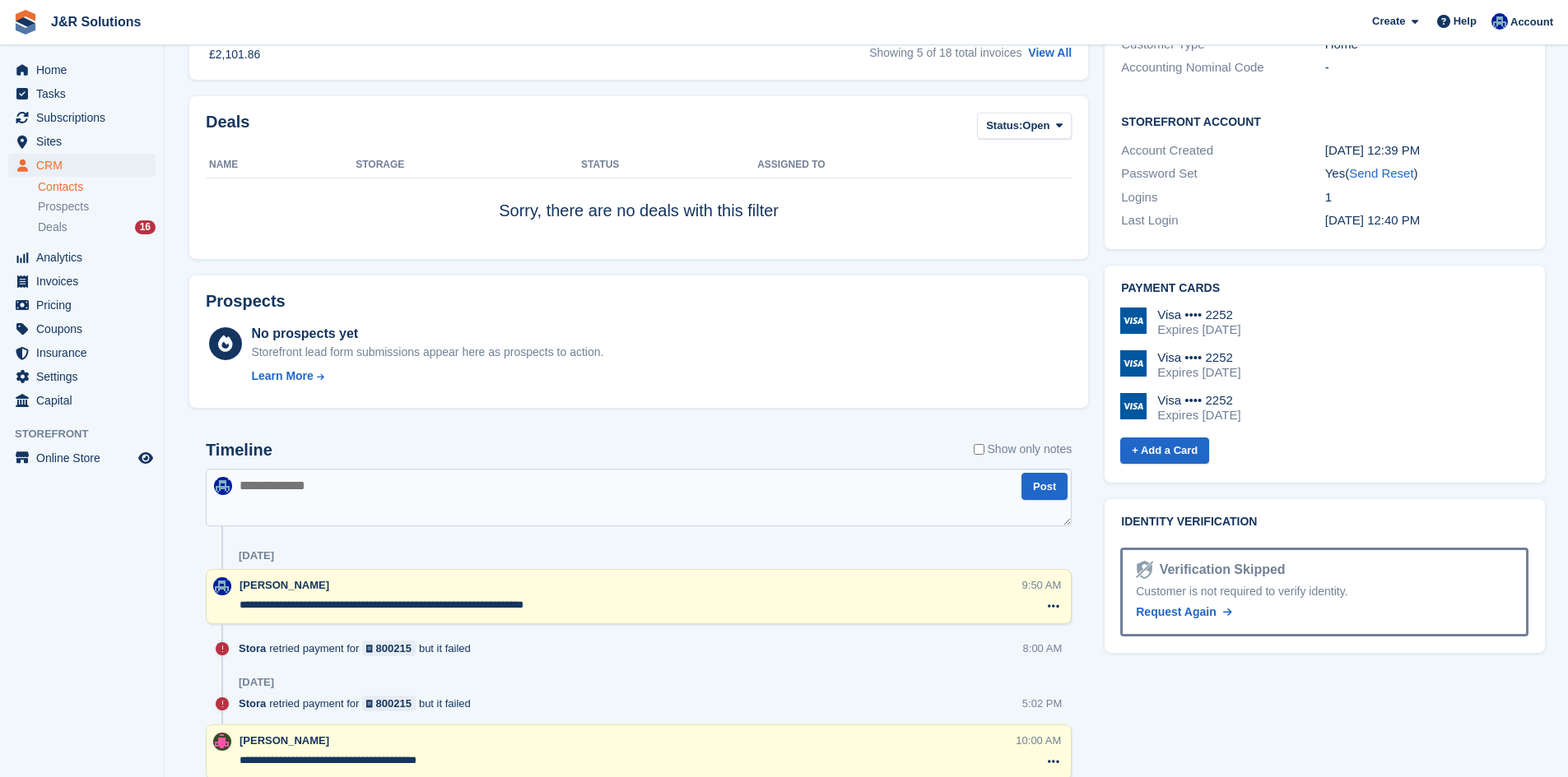
click at [648, 604] on textarea "**********" at bounding box center [630, 606] width 781 height 17
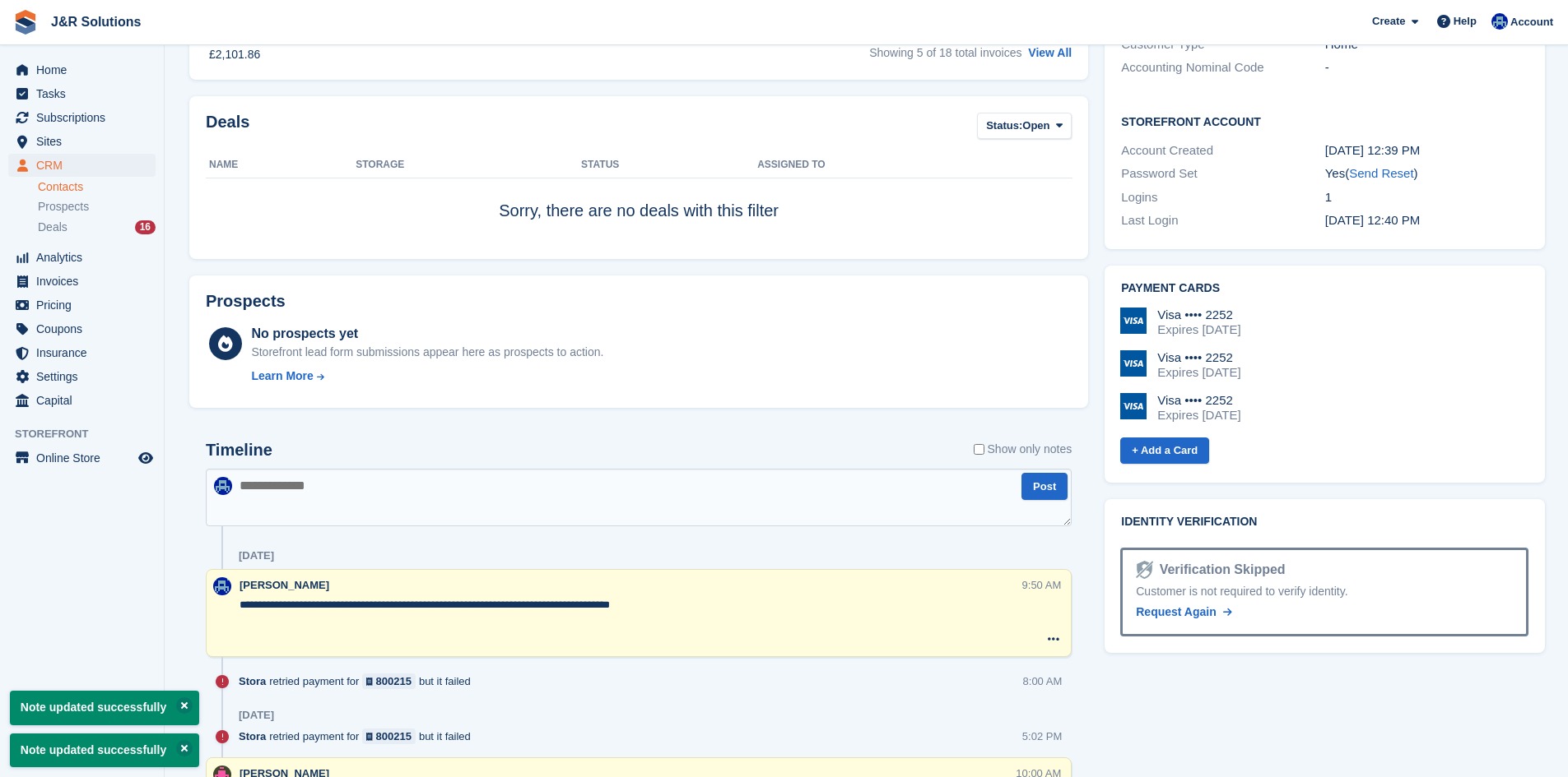
paste textarea "**********"
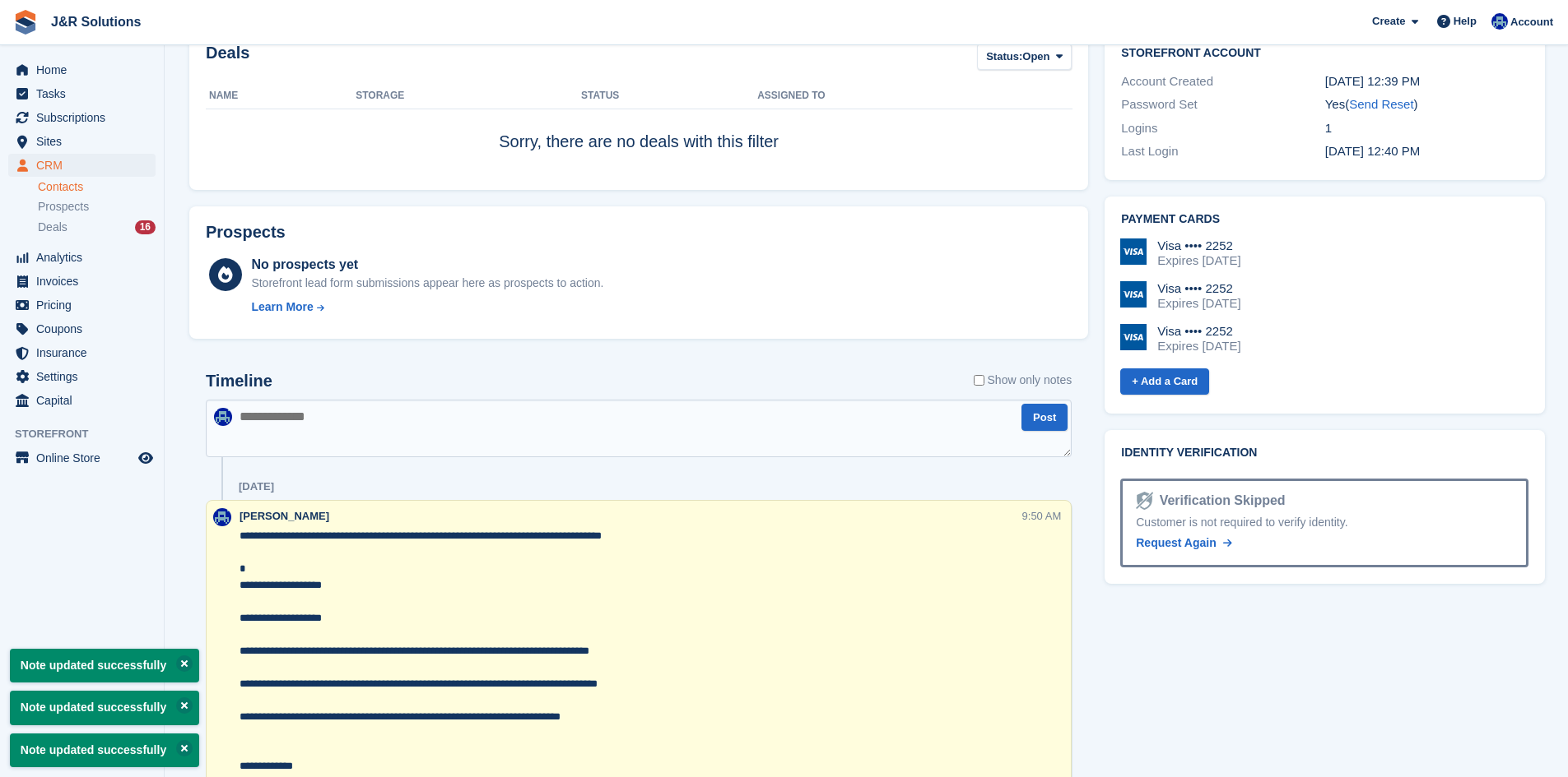
scroll to position [905, 0]
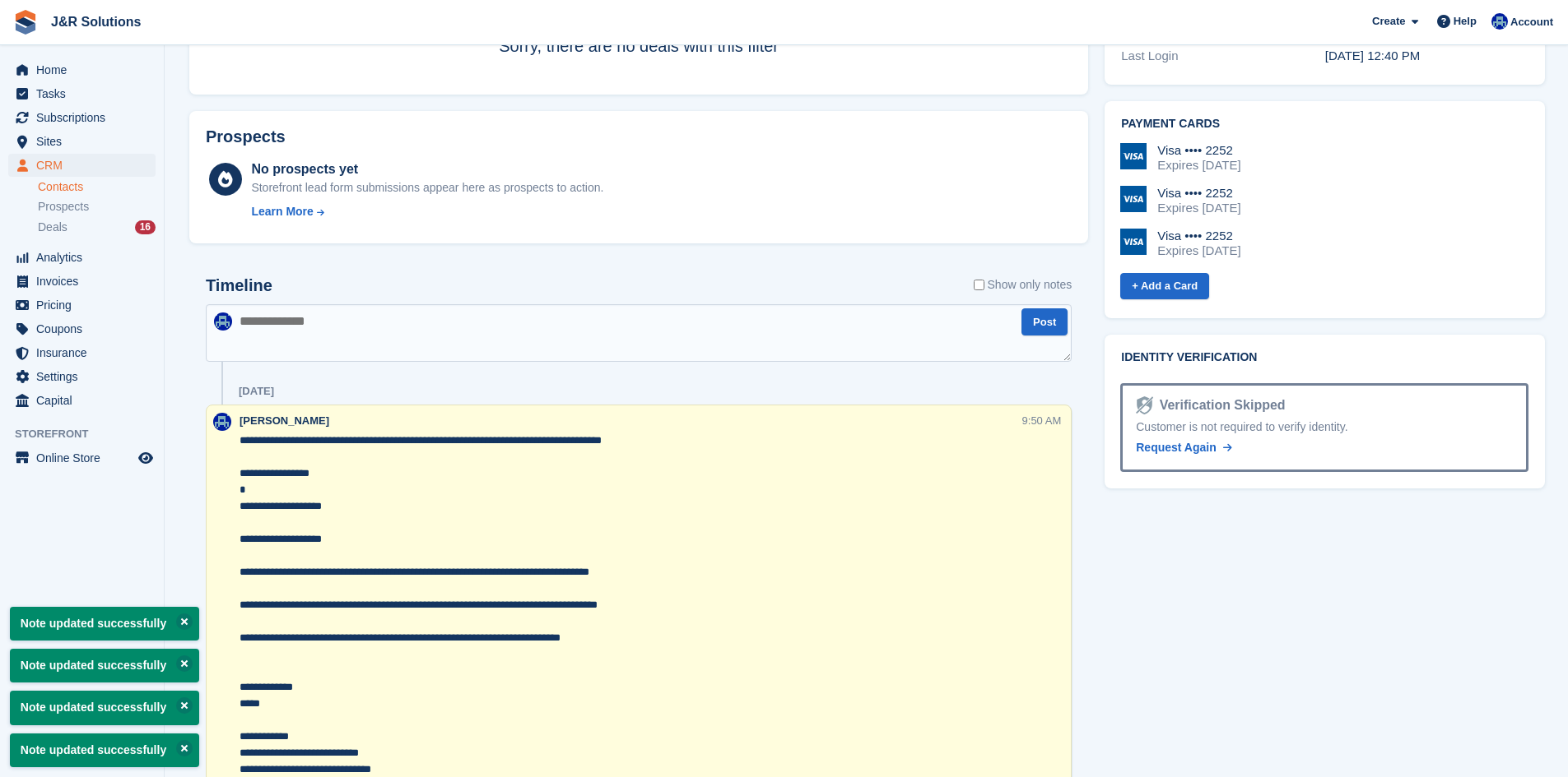
type textarea "**********"
click at [597, 402] on div "[DATE]" at bounding box center [655, 392] width 833 height 26
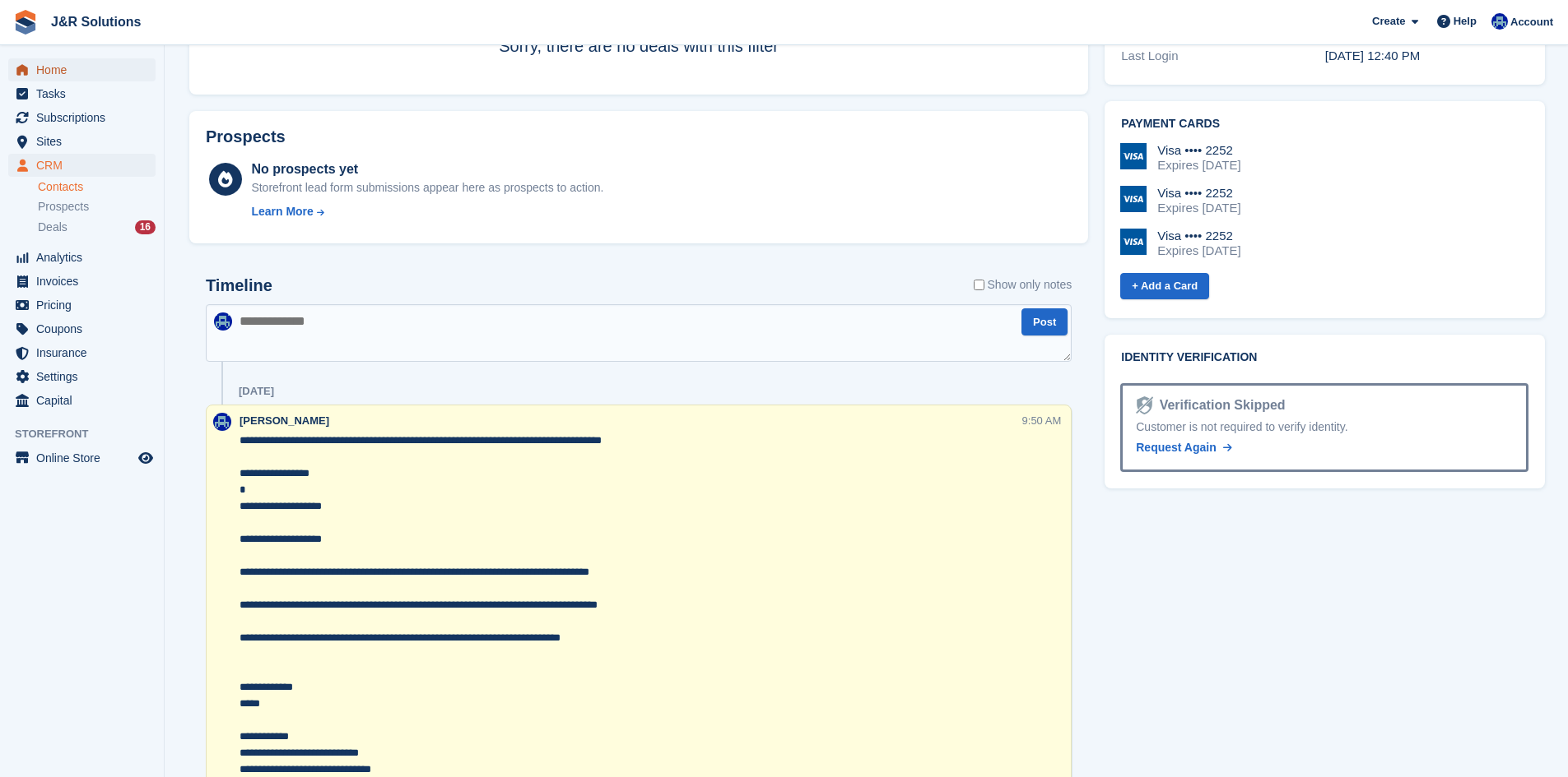
click at [82, 71] on span "Home" at bounding box center [86, 70] width 99 height 23
